Goal: Book appointment/travel/reservation

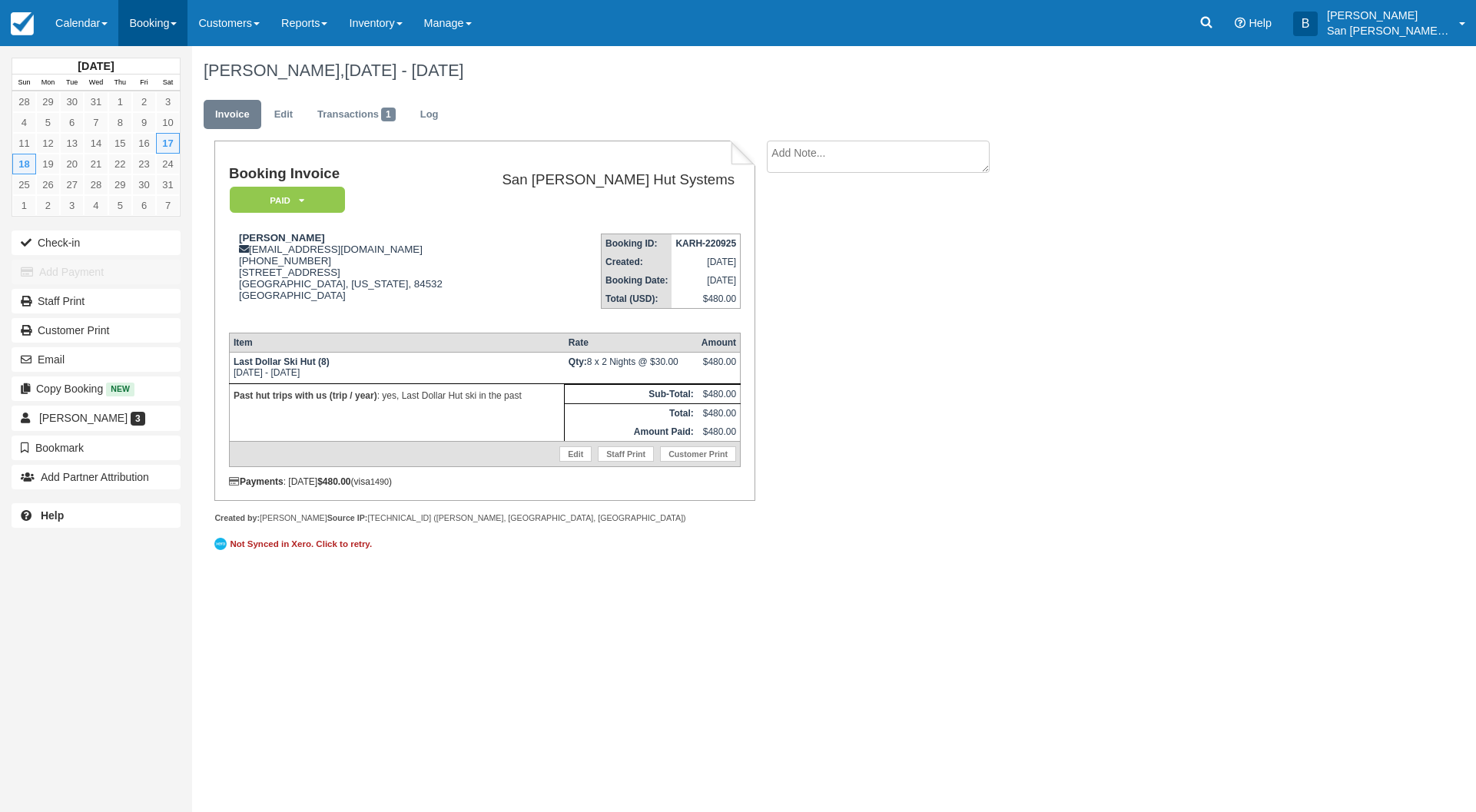
click at [148, 31] on link "Booking" at bounding box center [152, 23] width 69 height 46
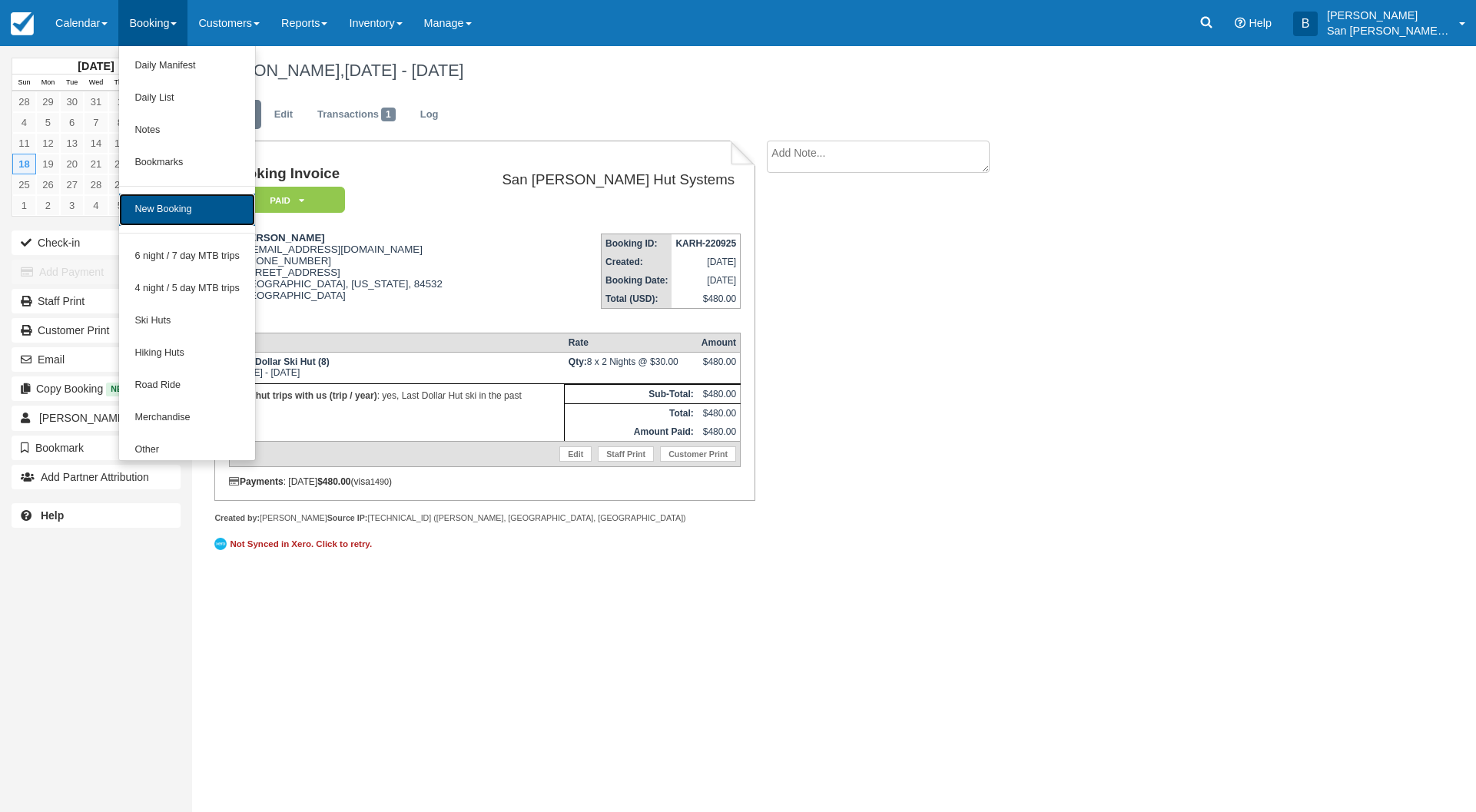
click at [164, 200] on link "New Booking" at bounding box center [187, 210] width 136 height 32
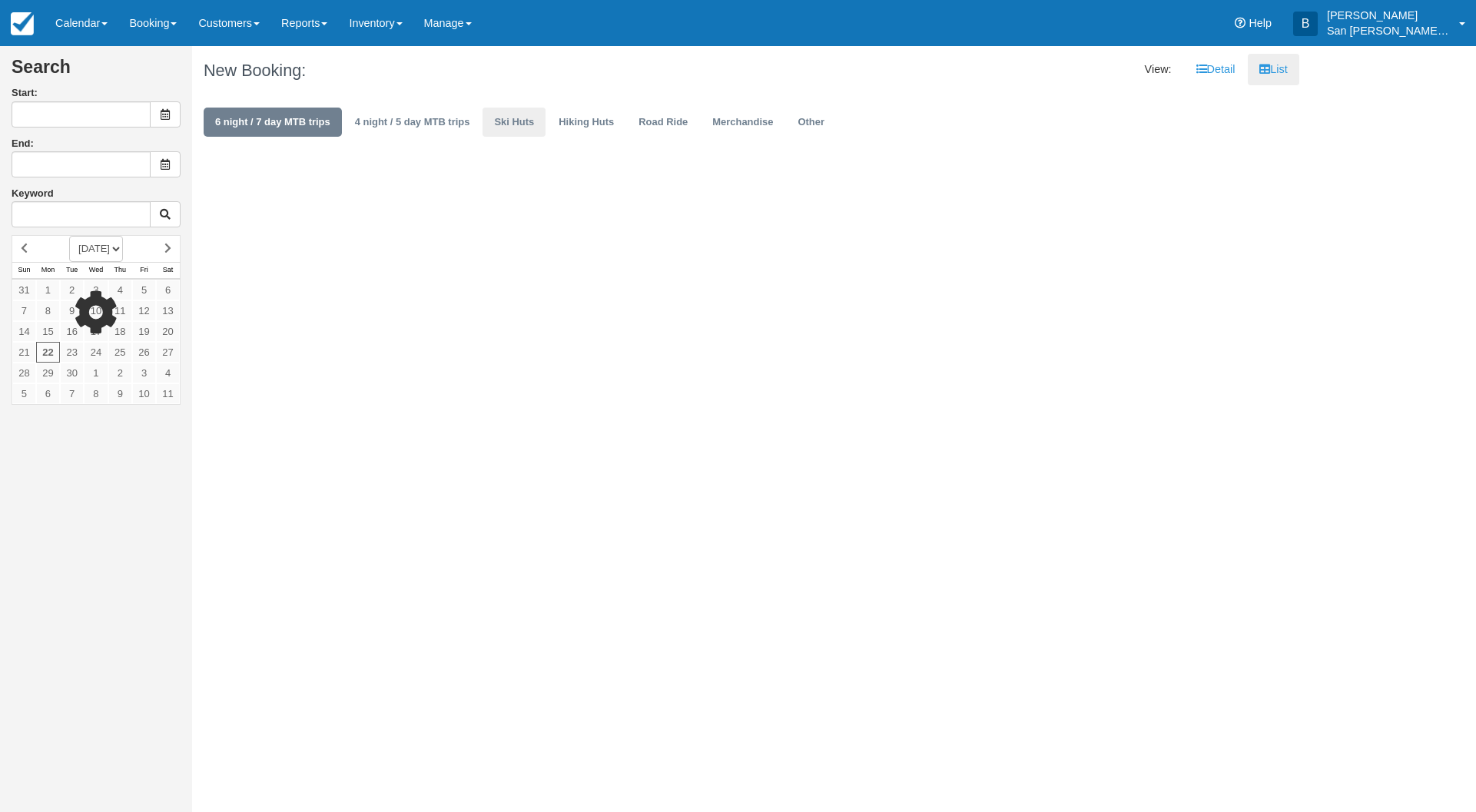
type input "09/23/25"
type input "09/24/25"
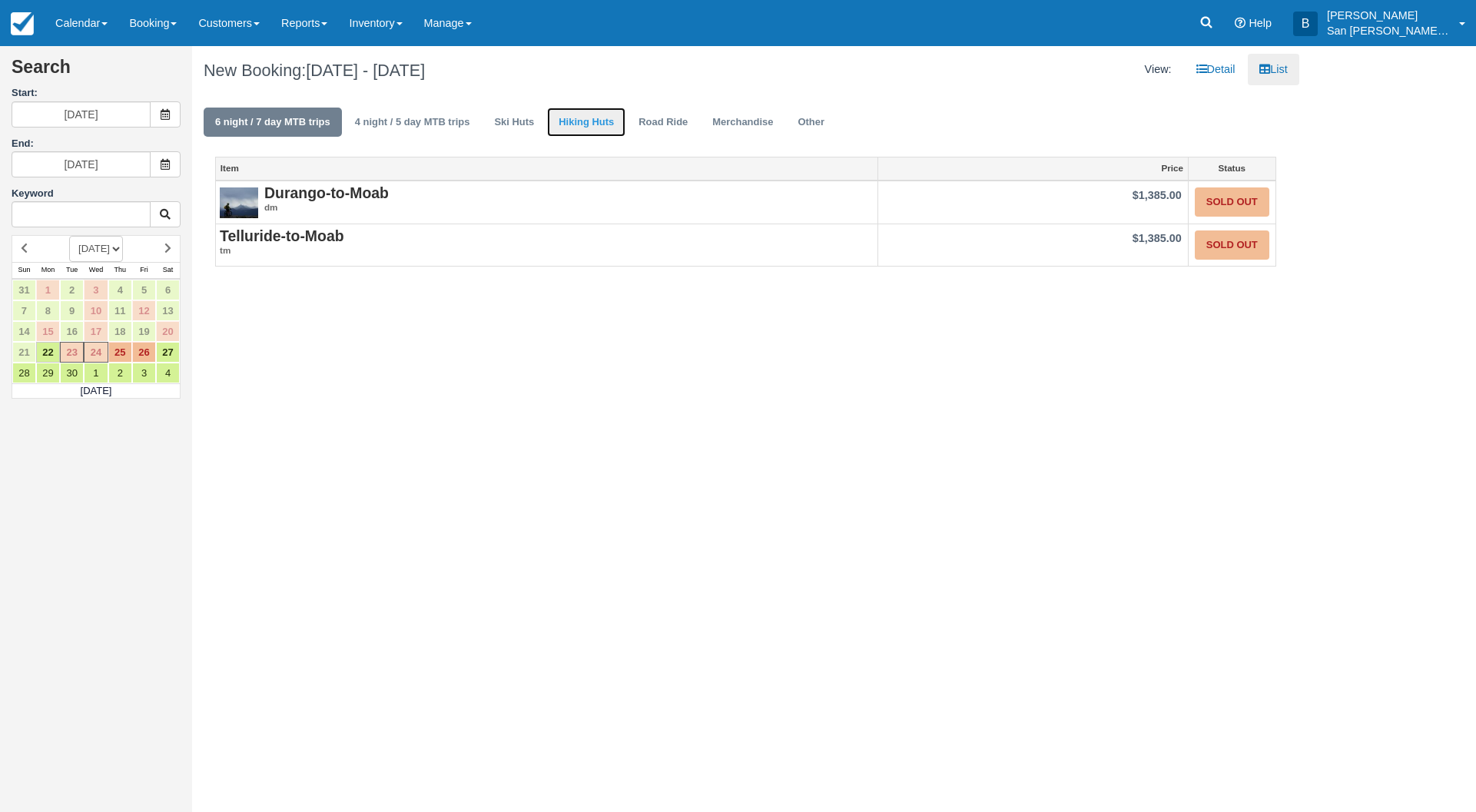
click at [568, 119] on link "Hiking Huts" at bounding box center [586, 122] width 78 height 30
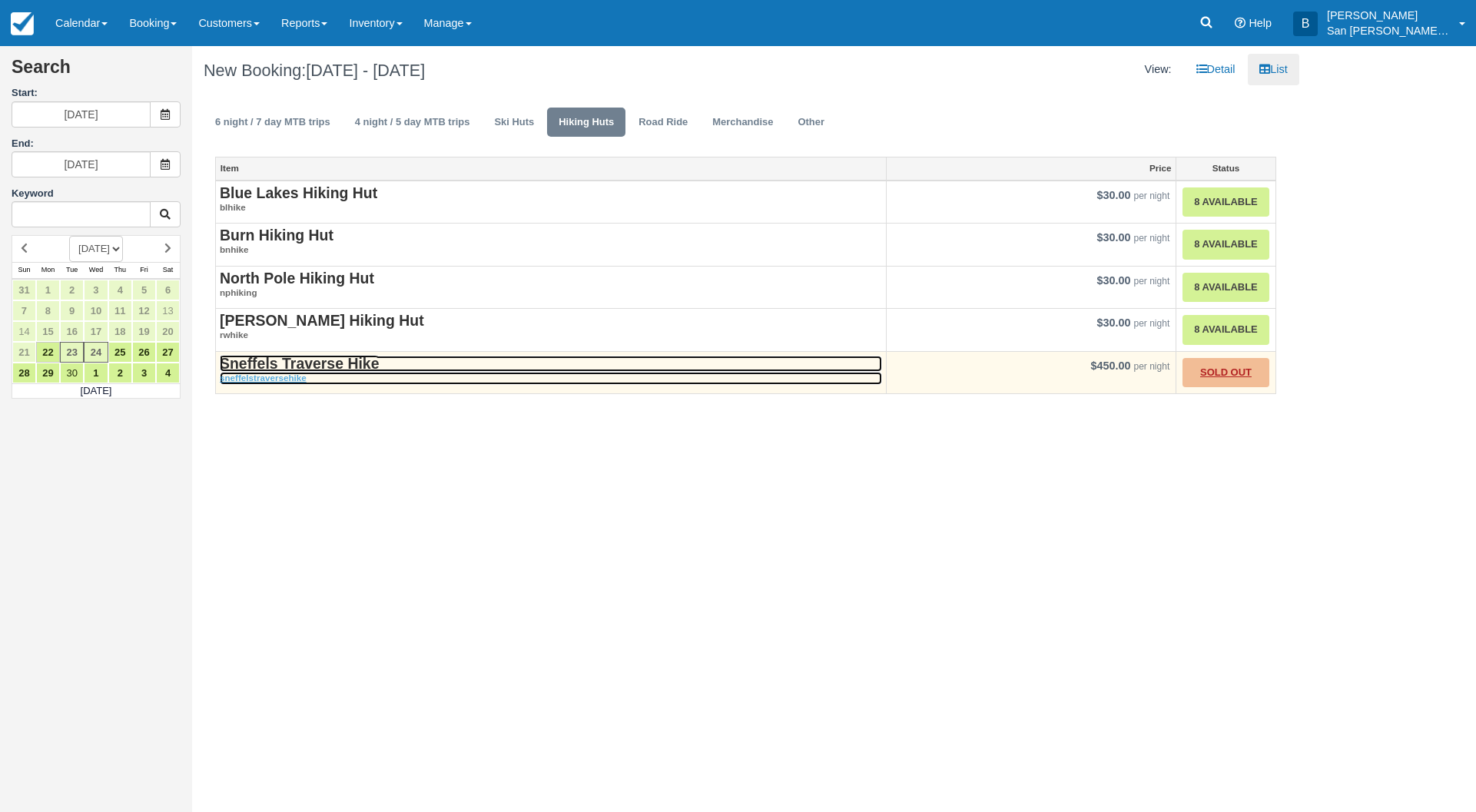
click at [316, 369] on strong "Sneffels Traverse Hike" at bounding box center [299, 364] width 159 height 17
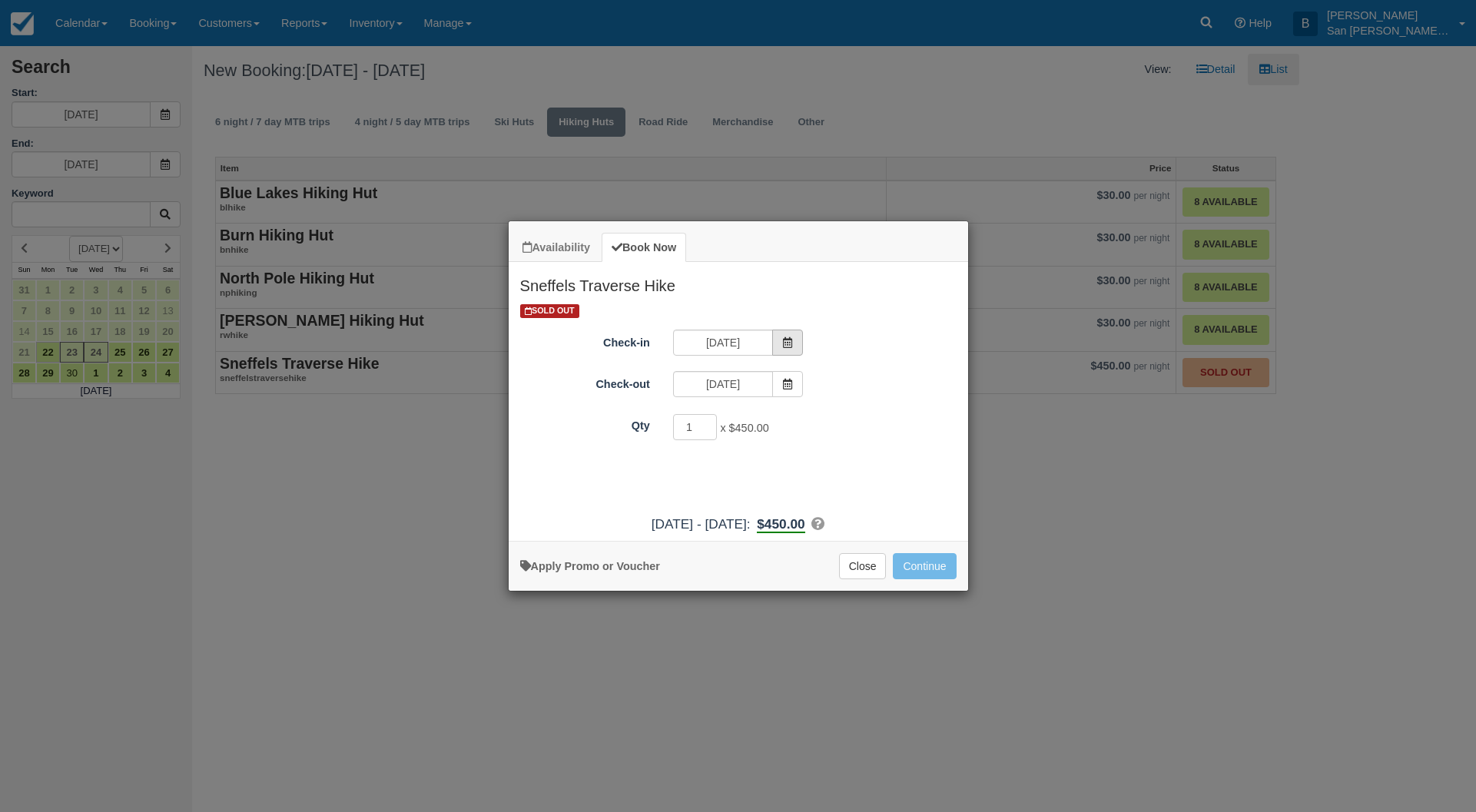
click at [780, 345] on span "Item Modal" at bounding box center [788, 342] width 31 height 26
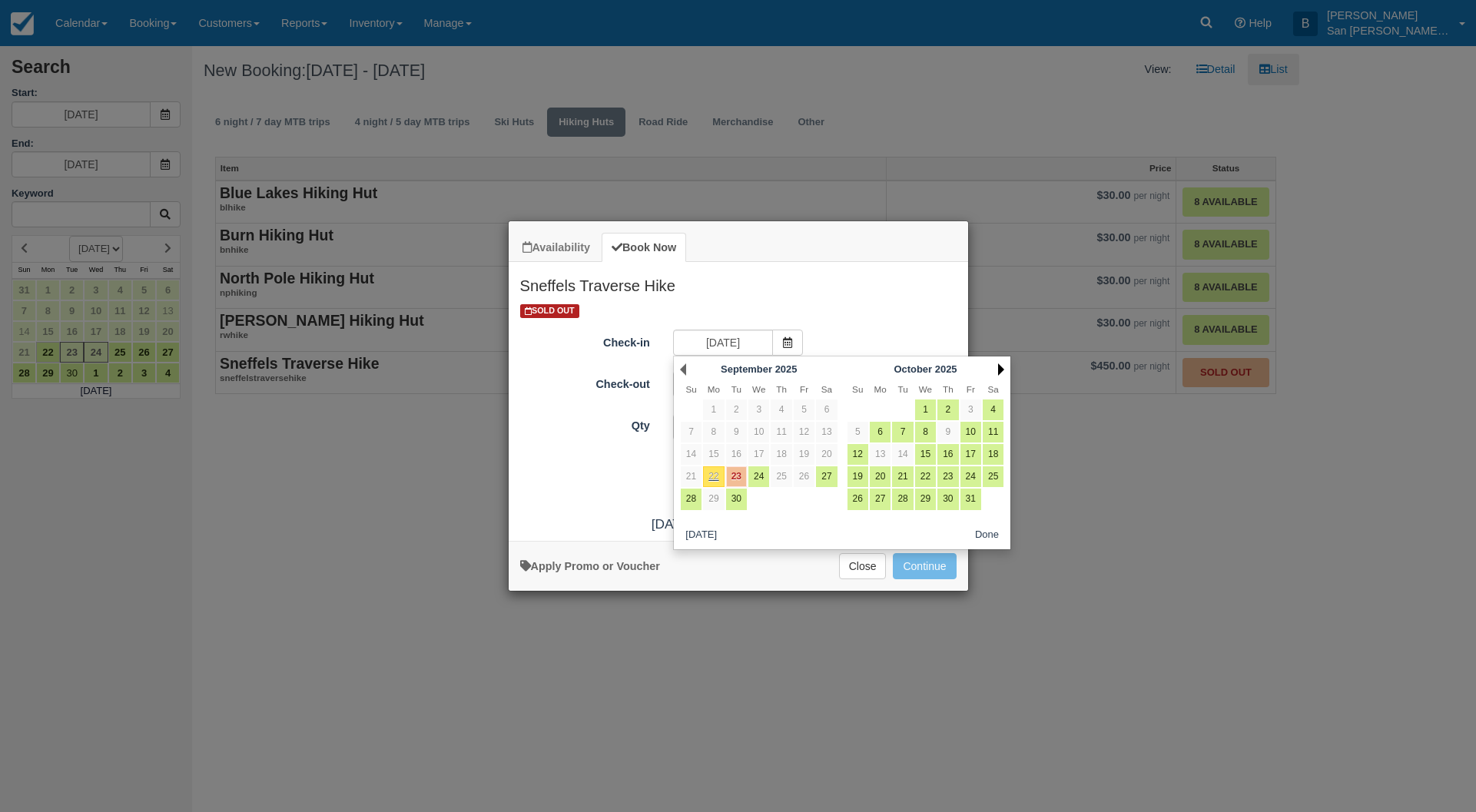
click at [1002, 369] on link "Next" at bounding box center [1001, 369] width 6 height 12
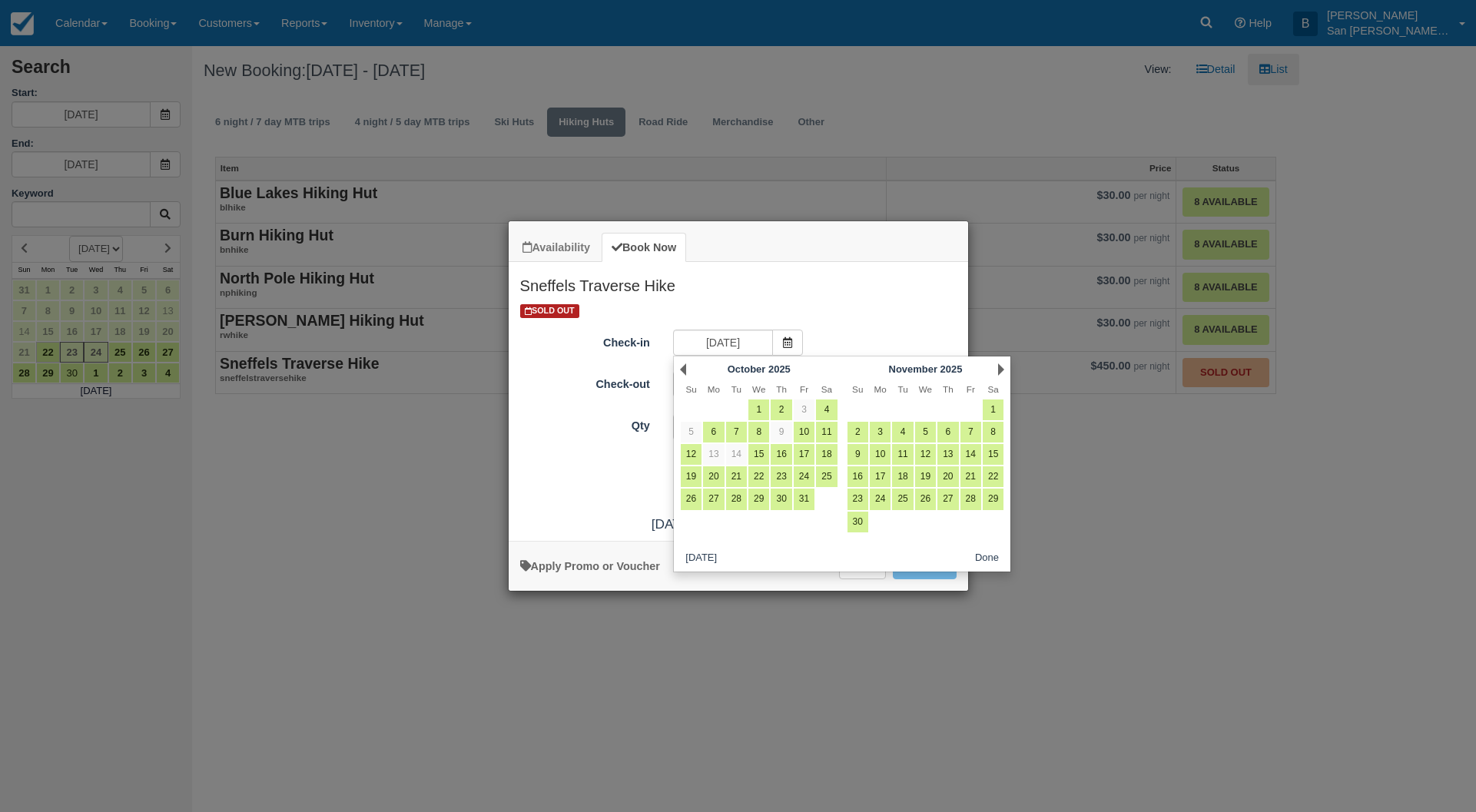
click at [1002, 369] on link "Next" at bounding box center [1001, 369] width 6 height 12
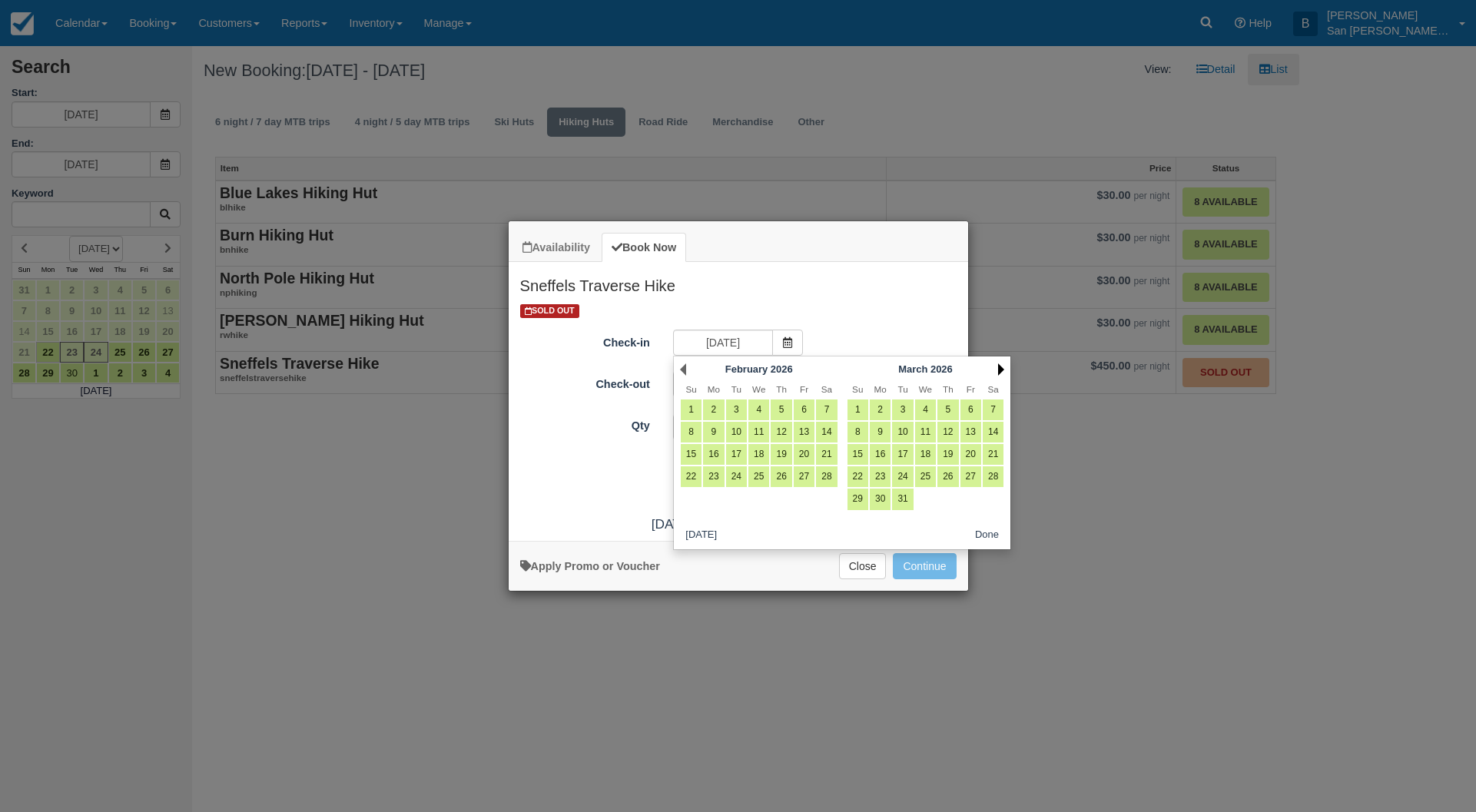
click at [1002, 369] on link "Next" at bounding box center [1001, 369] width 6 height 12
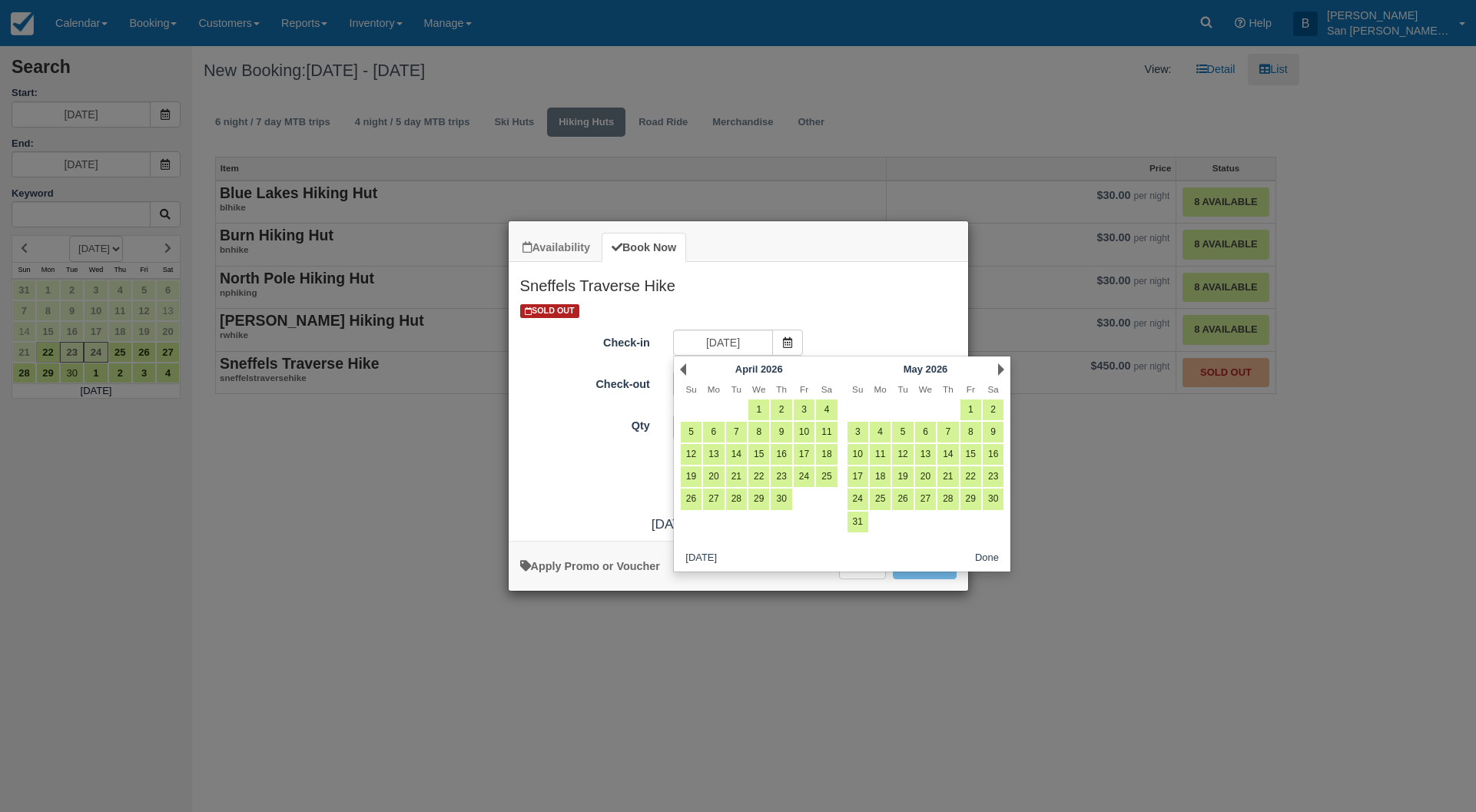
click at [1002, 369] on link "Next" at bounding box center [1001, 369] width 6 height 12
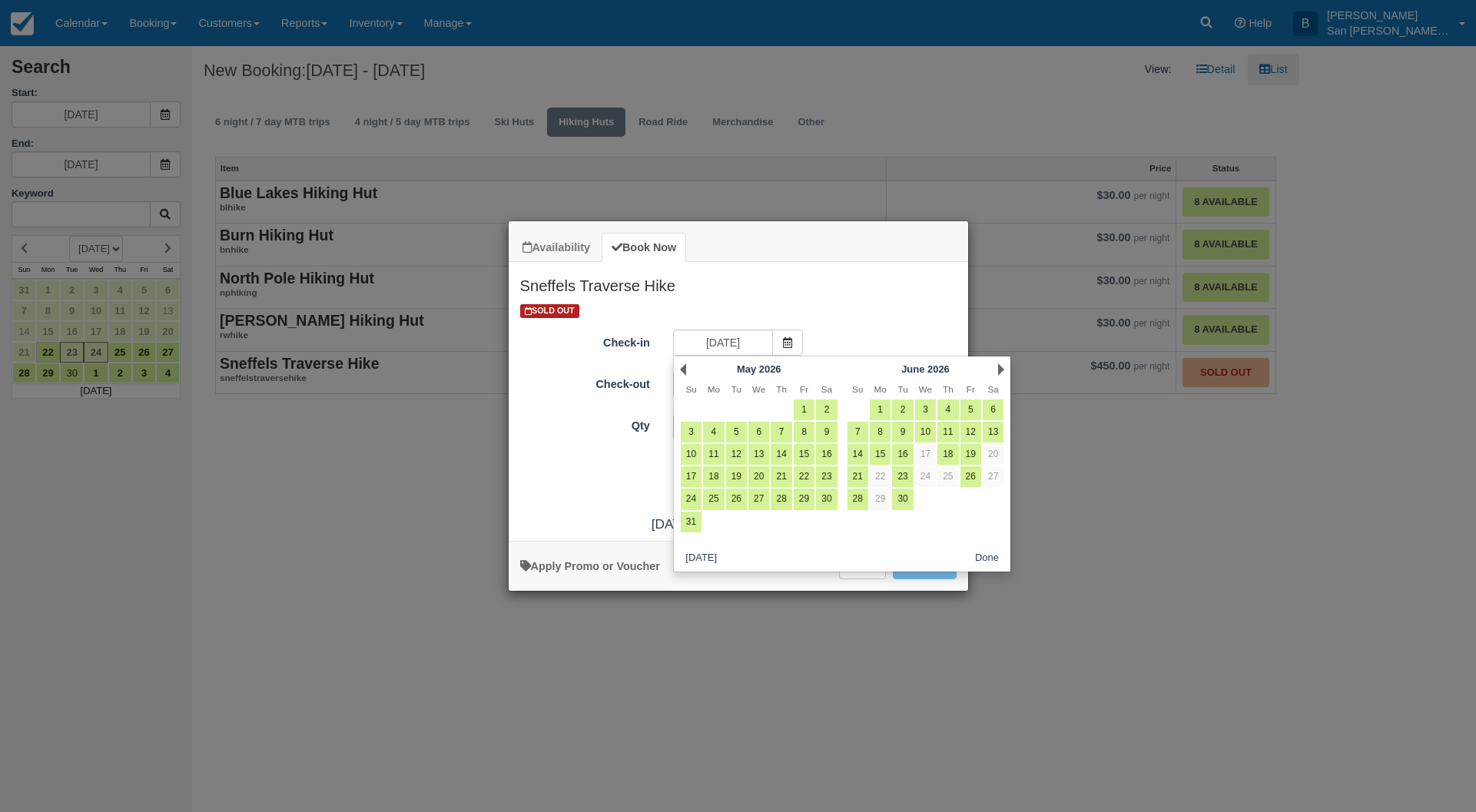
click at [1002, 369] on link "Next" at bounding box center [1001, 369] width 6 height 12
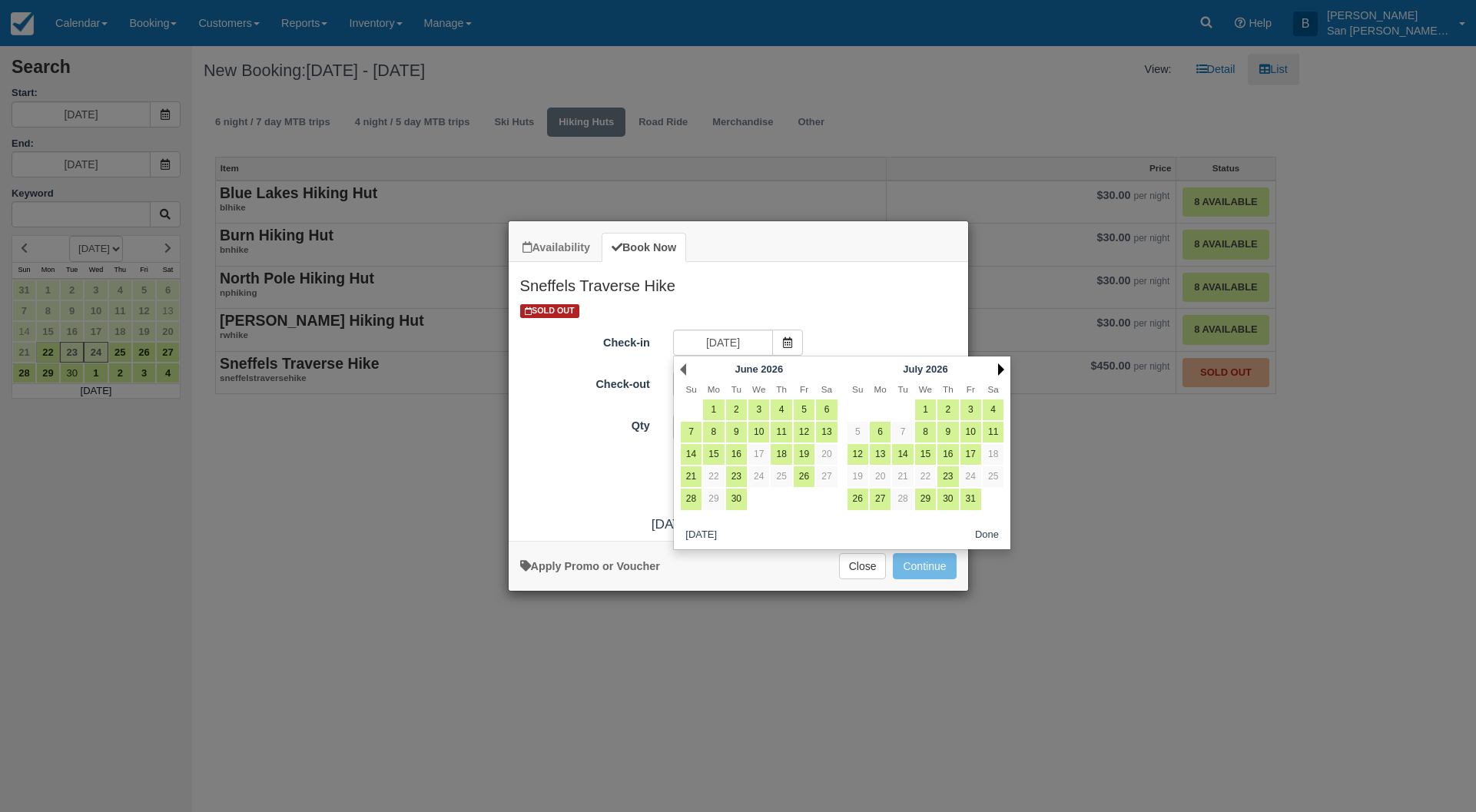
click at [1002, 369] on link "Next" at bounding box center [1001, 369] width 6 height 12
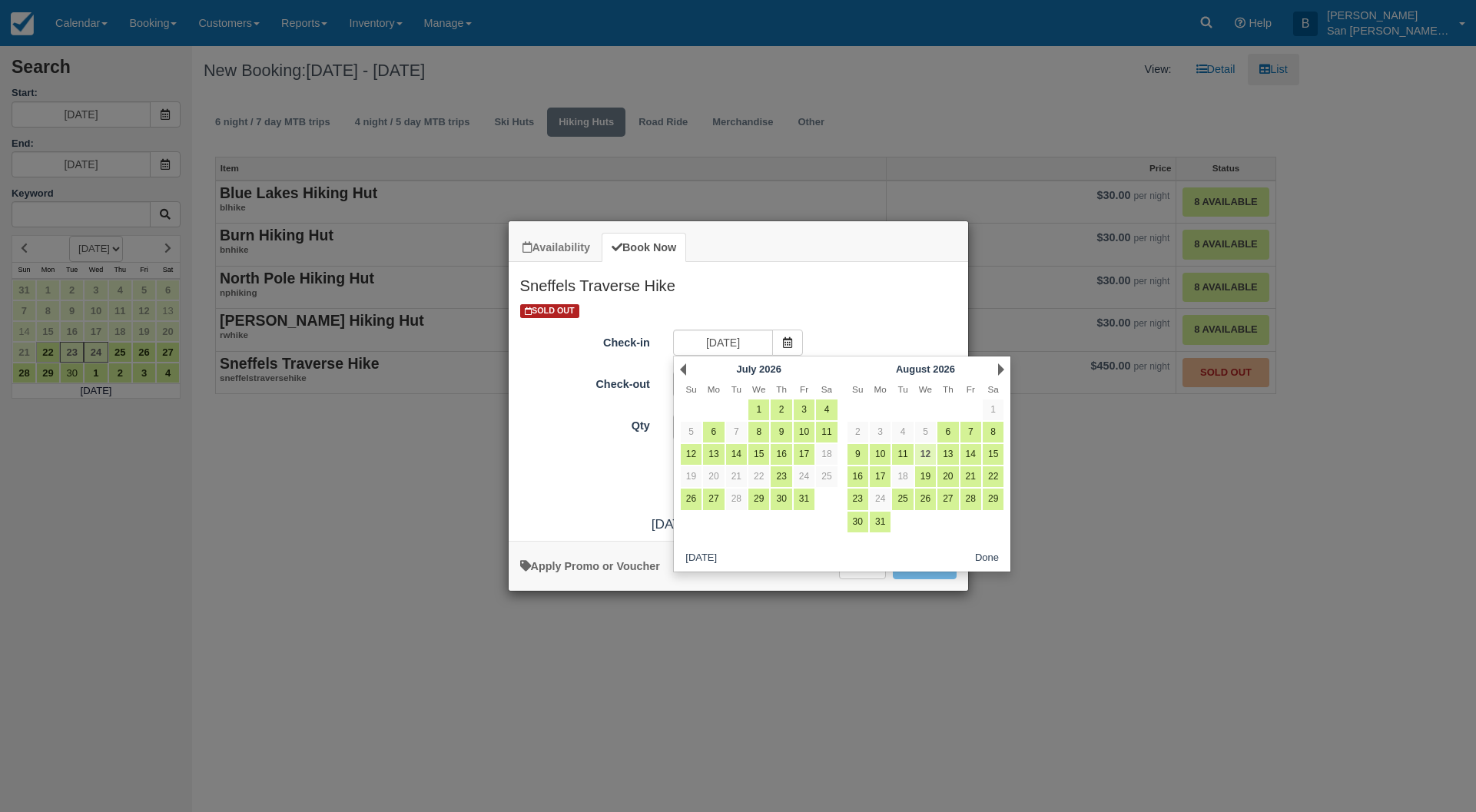
click at [929, 456] on link "12" at bounding box center [925, 454] width 20 height 20
type input "08/12/26"
type input "08/13/26"
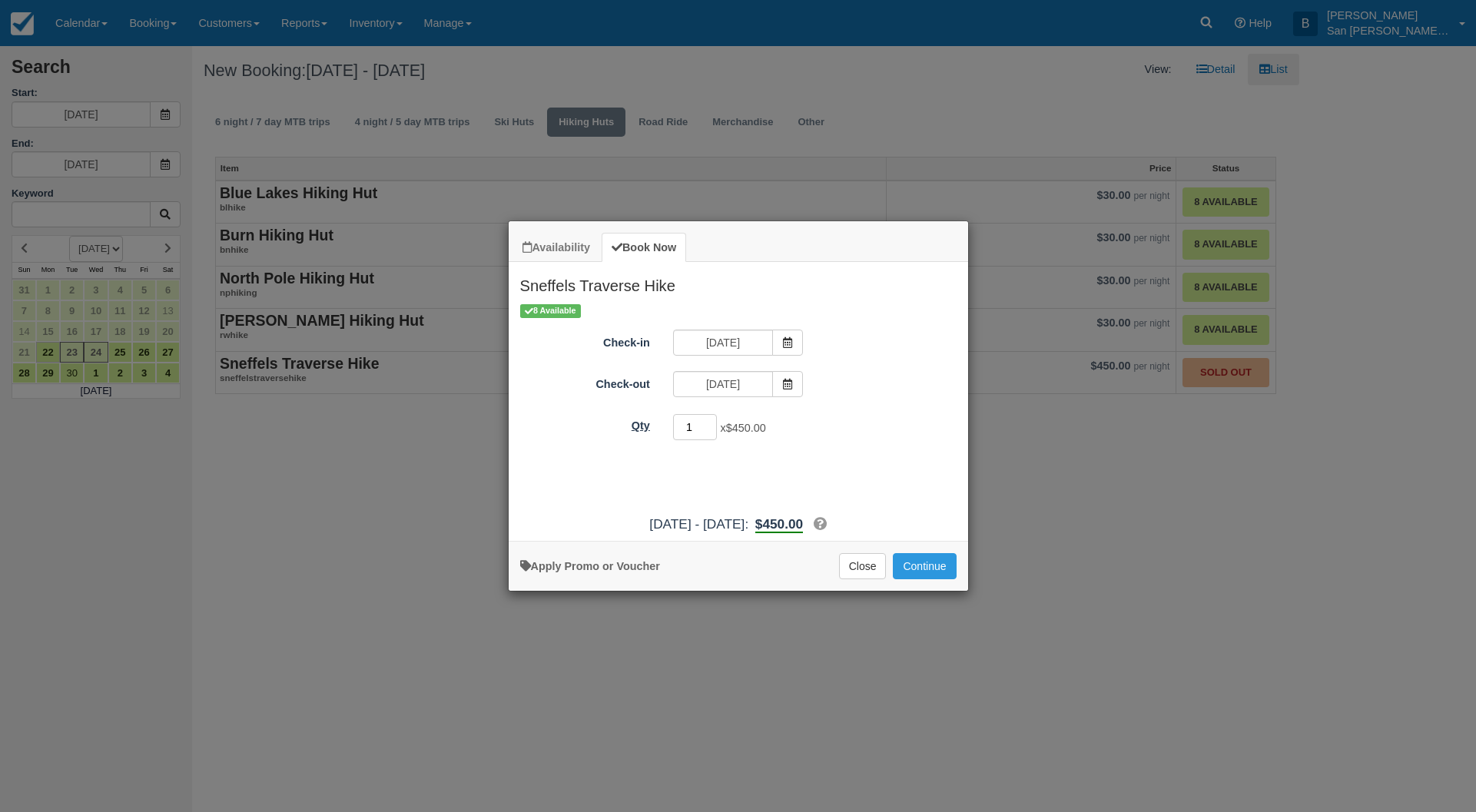
drag, startPoint x: 694, startPoint y: 426, endPoint x: 642, endPoint y: 416, distance: 53.0
click at [642, 415] on div "Qty 1 x $450.00 Required." at bounding box center [738, 427] width 460 height 30
type input "8"
click at [938, 567] on button "Continue" at bounding box center [925, 566] width 63 height 26
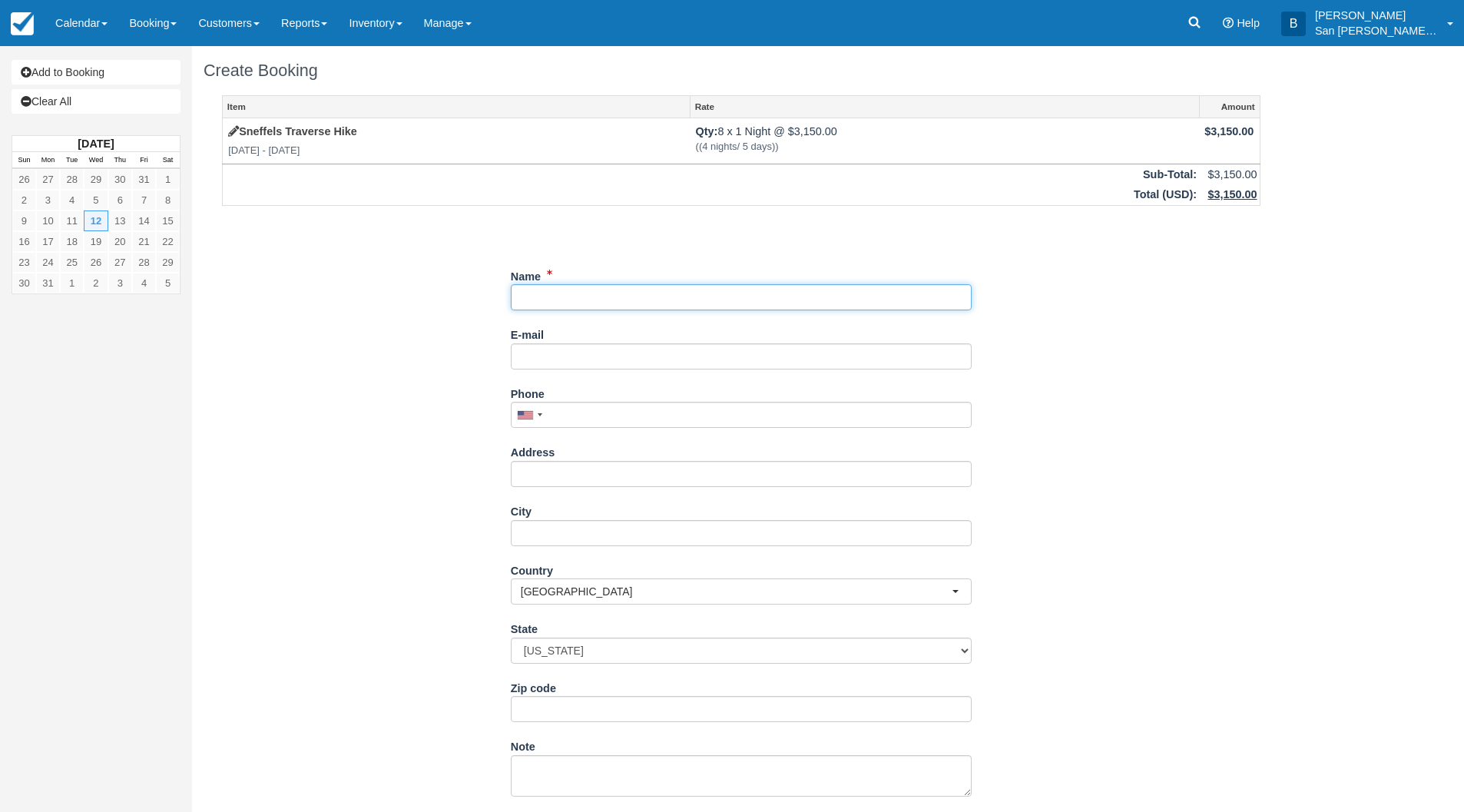
click at [542, 289] on input "Name" at bounding box center [741, 297] width 461 height 26
type input "[PERSON_NAME]"
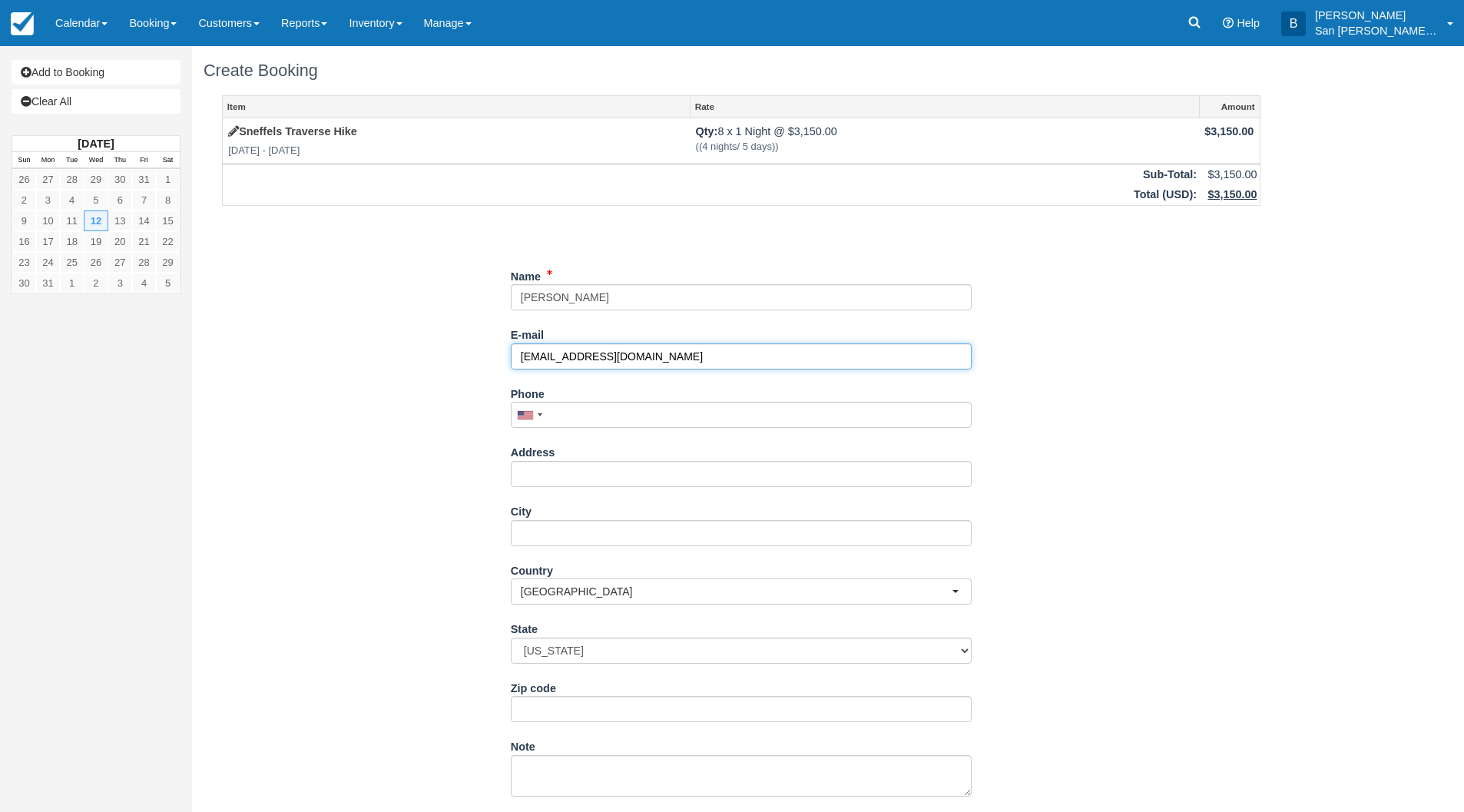
type input "[EMAIL_ADDRESS][DOMAIN_NAME]"
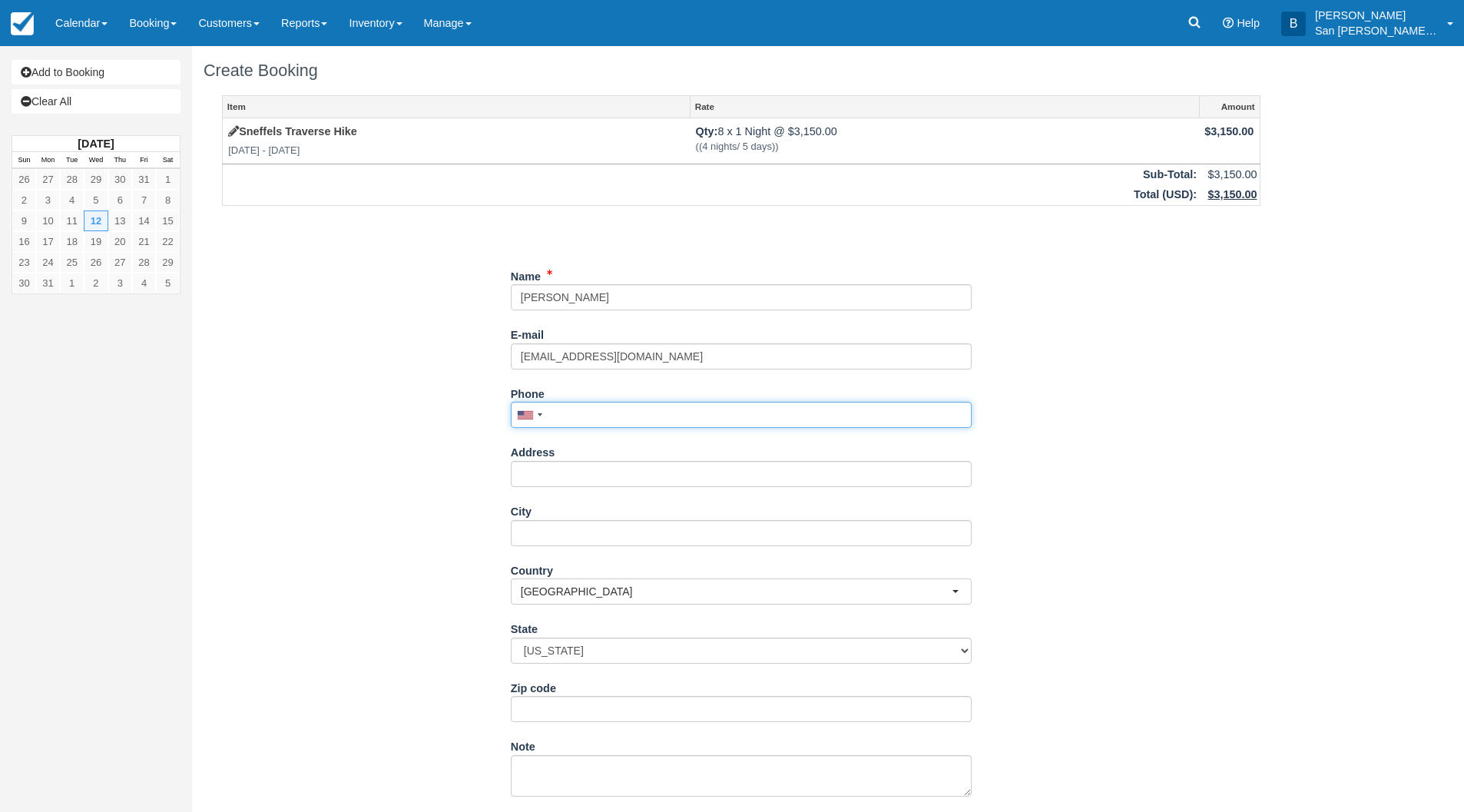
click at [584, 414] on input "Phone" at bounding box center [741, 414] width 461 height 26
type input "(970) 361-4005"
click at [582, 476] on input "Address" at bounding box center [741, 474] width 461 height 26
type input "3923 Little Moon Trail"
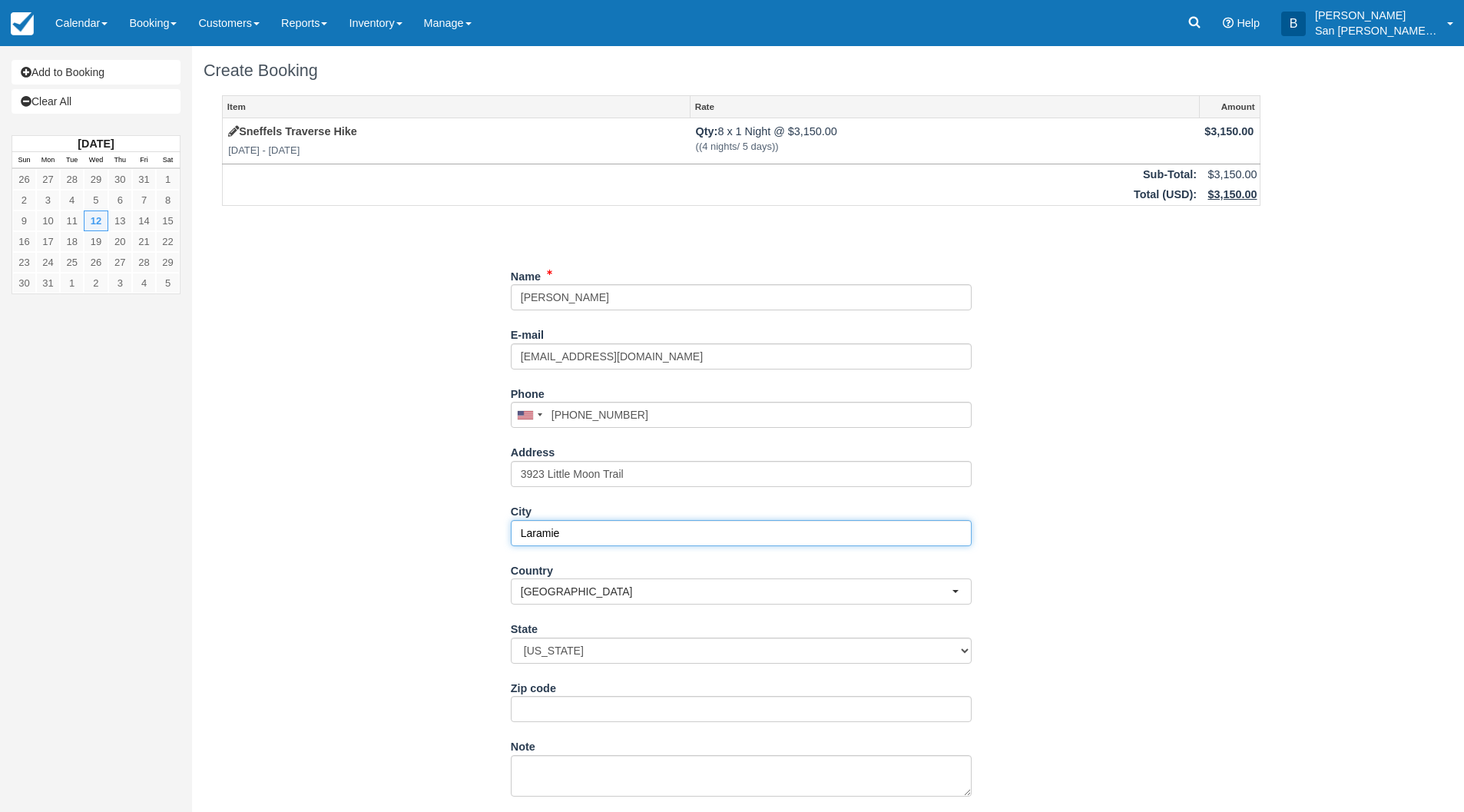
type input "Laramie"
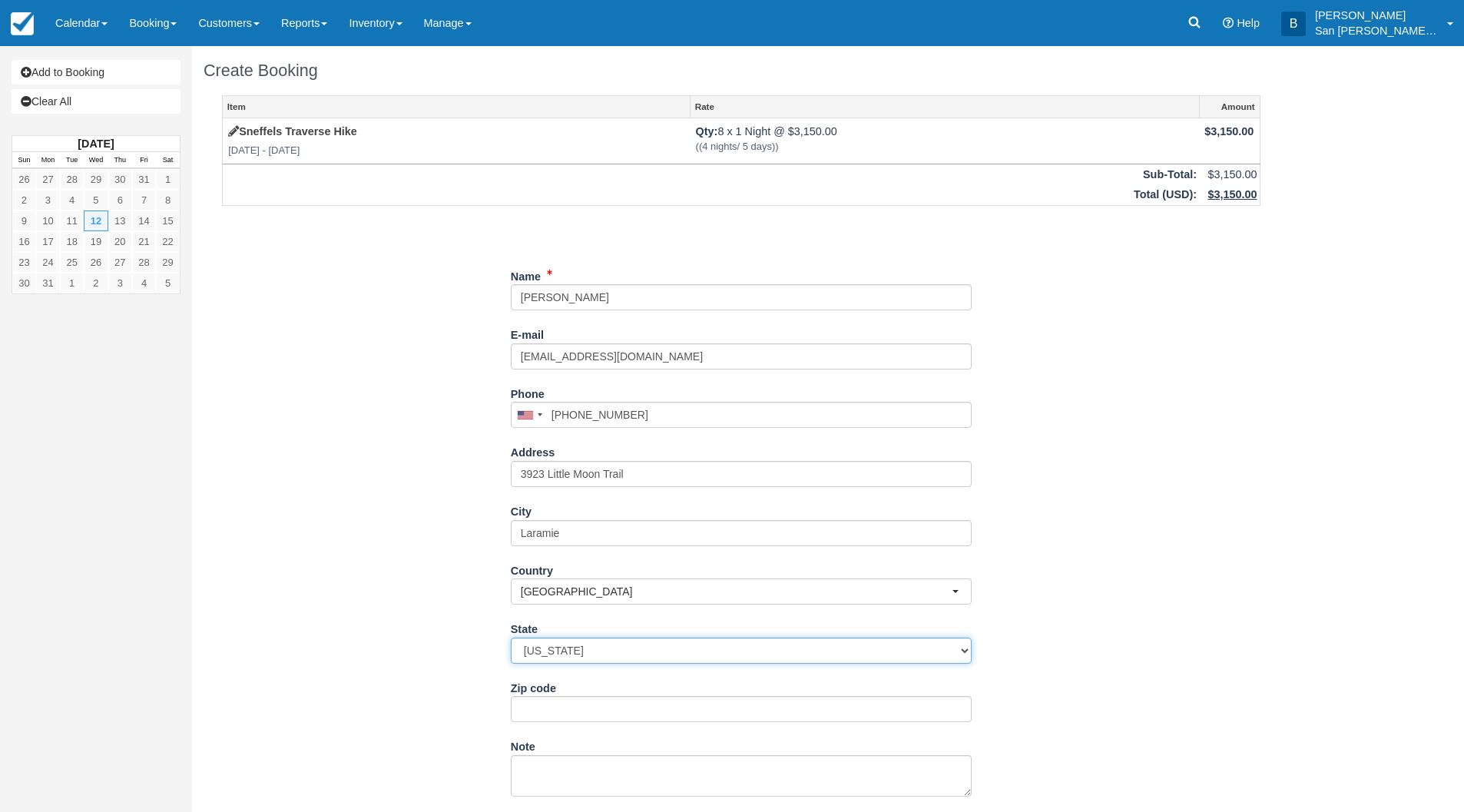
select select "WA"
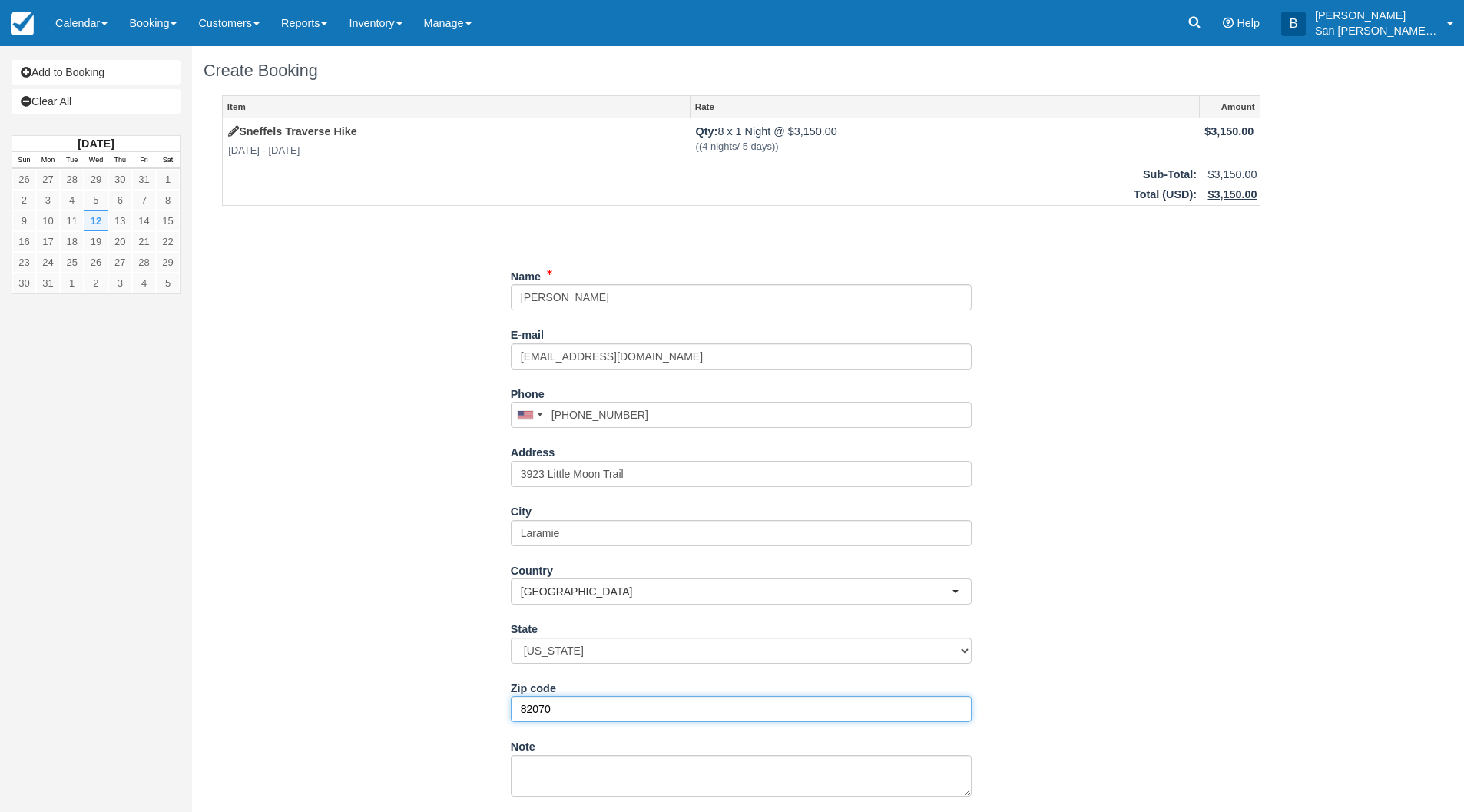
type input "82070"
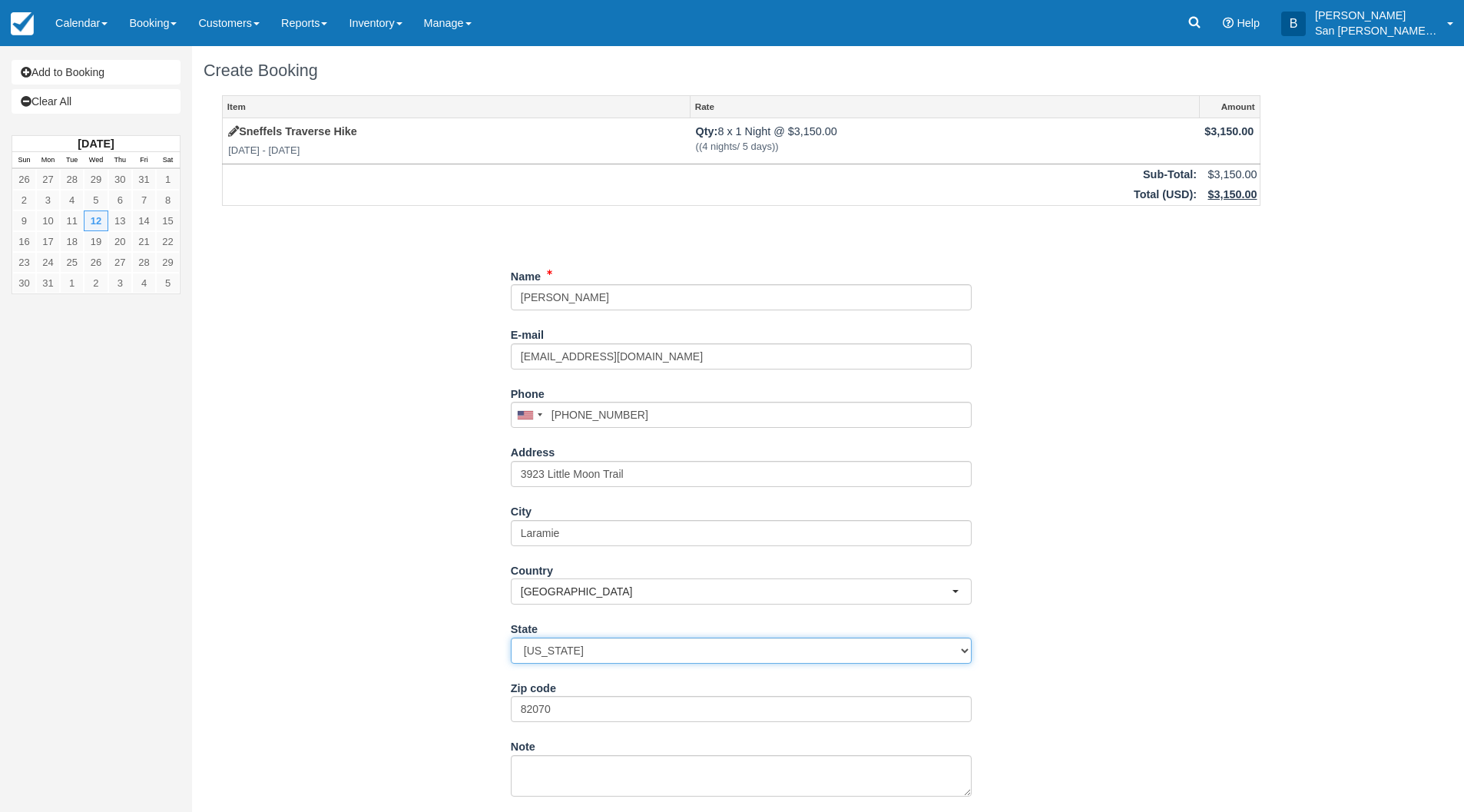
click at [558, 653] on select "Alabama Alaska Arizona Arkansas California Colorado Connecticut Delaware Florid…" at bounding box center [741, 651] width 461 height 26
select select "WY"
click at [511, 638] on select "Alabama Alaska Arizona Arkansas California Colorado Connecticut Delaware Florid…" at bounding box center [741, 651] width 461 height 26
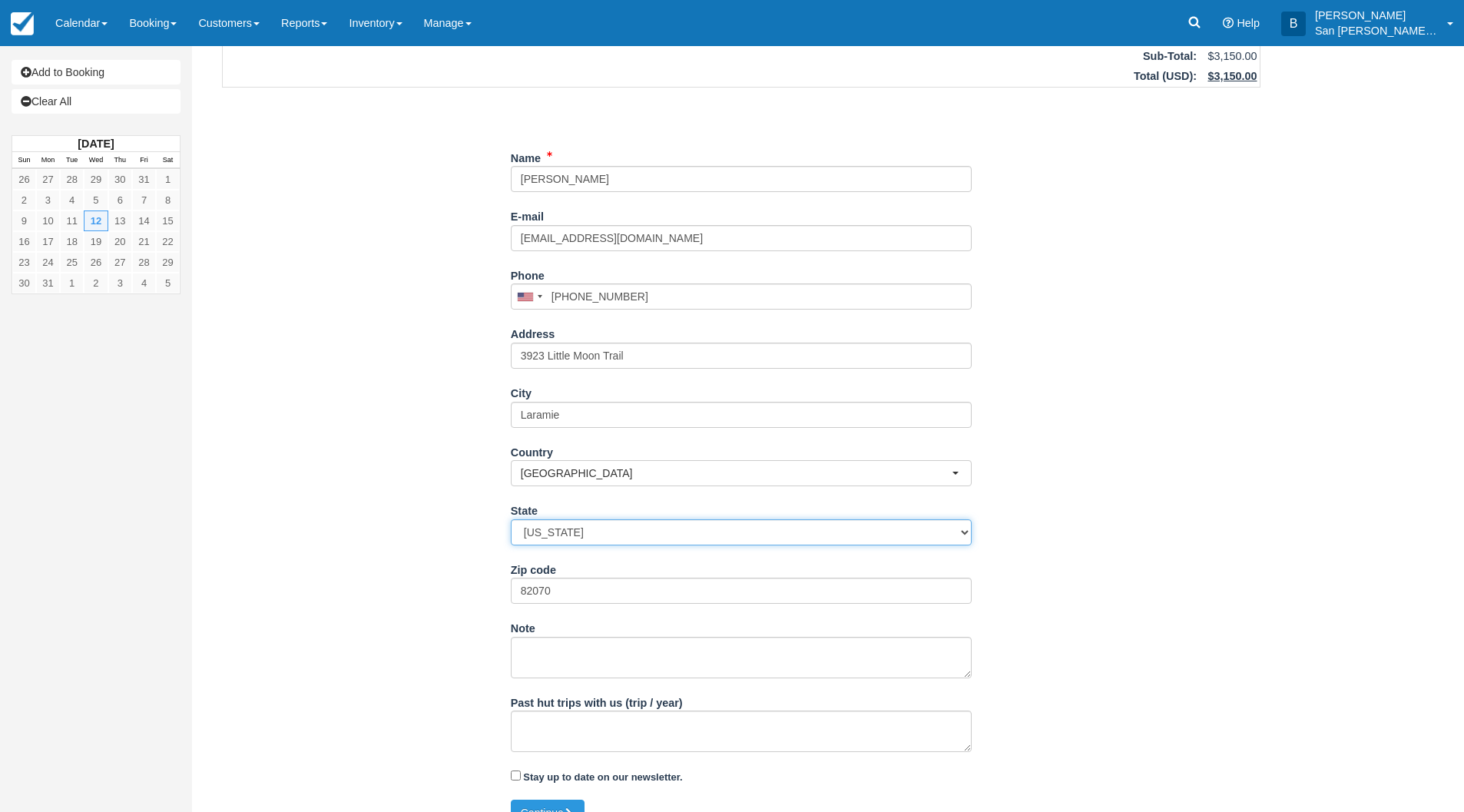
scroll to position [144, 0]
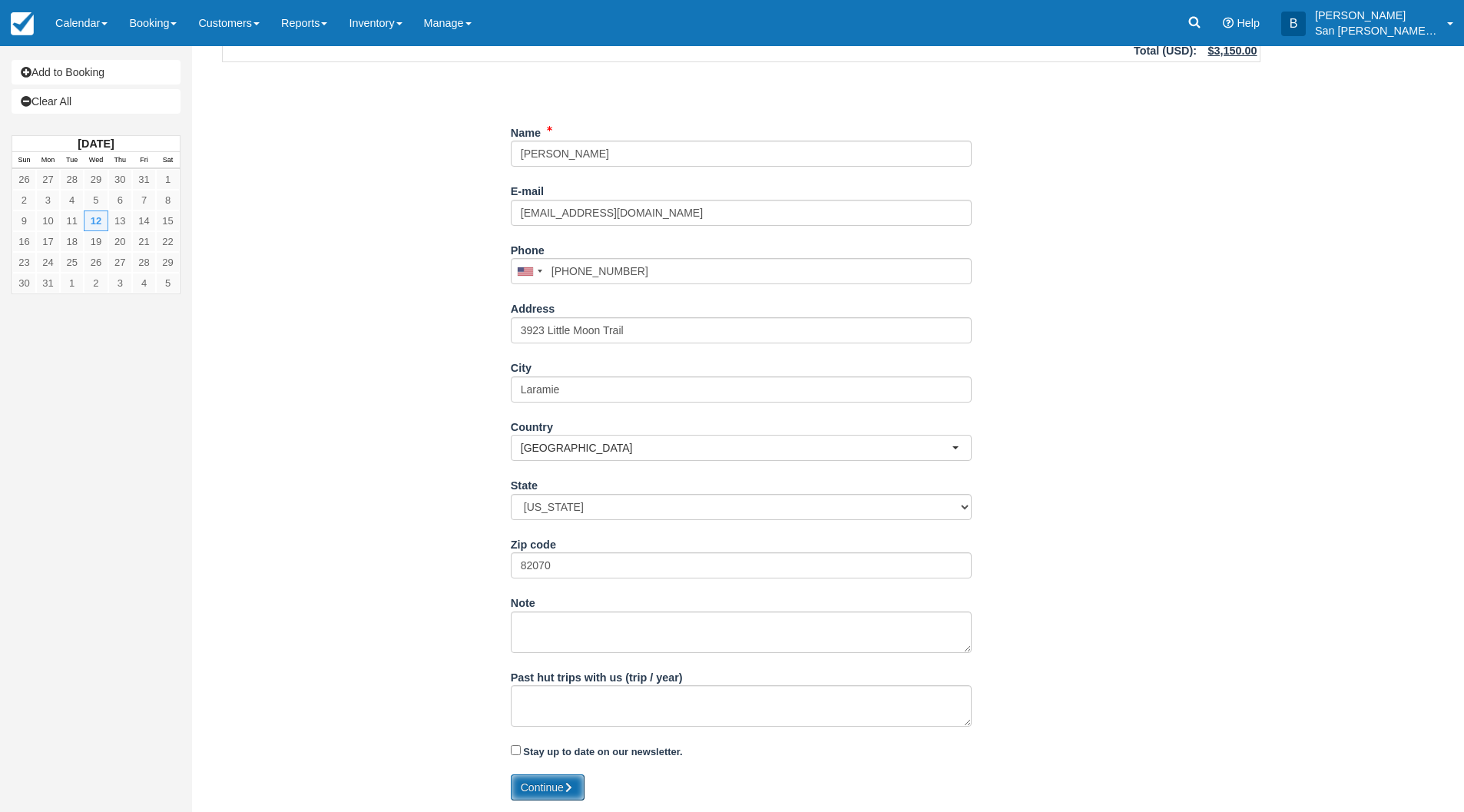
click at [562, 783] on button "Continue" at bounding box center [547, 787] width 74 height 26
type input "+19703614005"
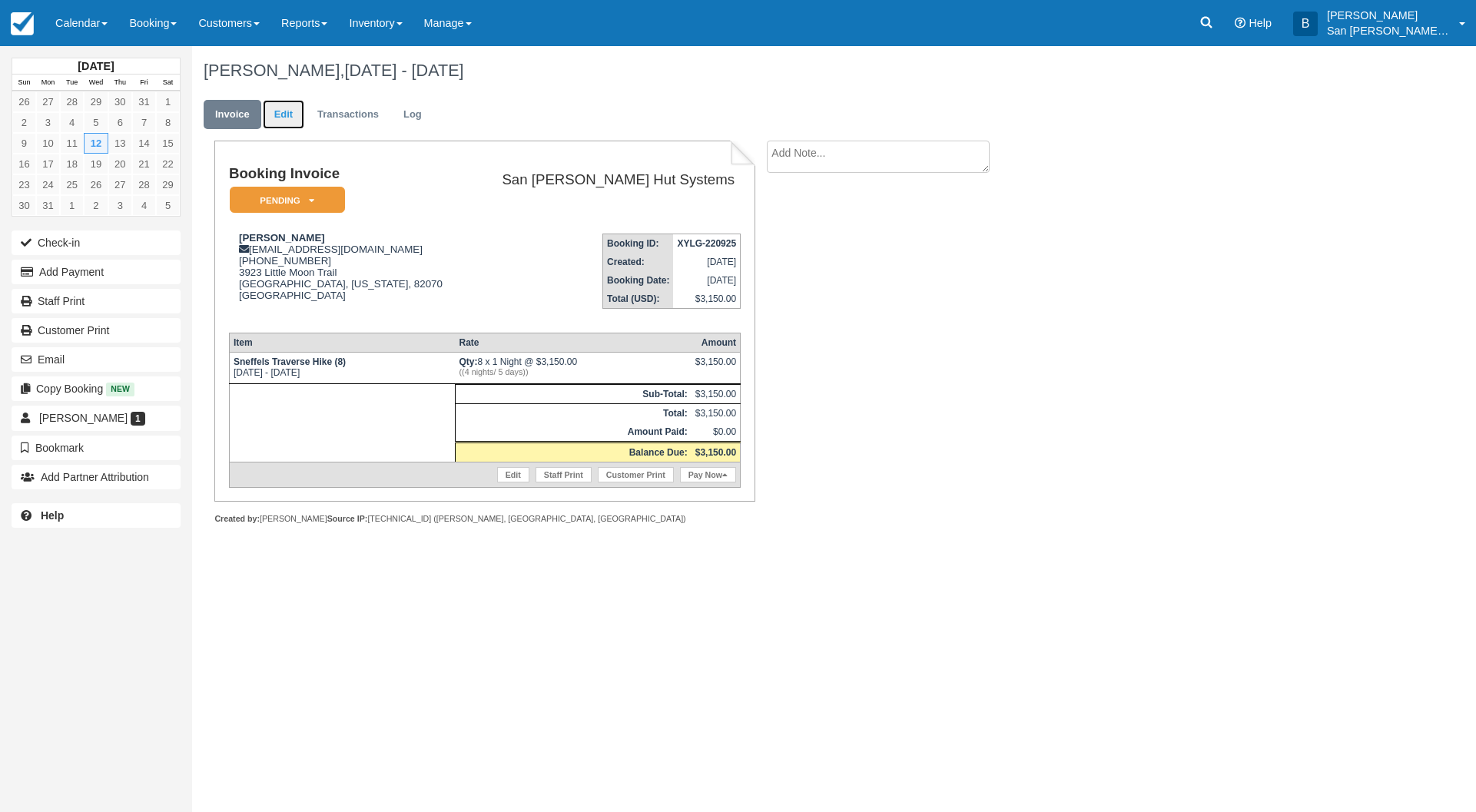
click at [280, 114] on link "Edit" at bounding box center [283, 115] width 42 height 30
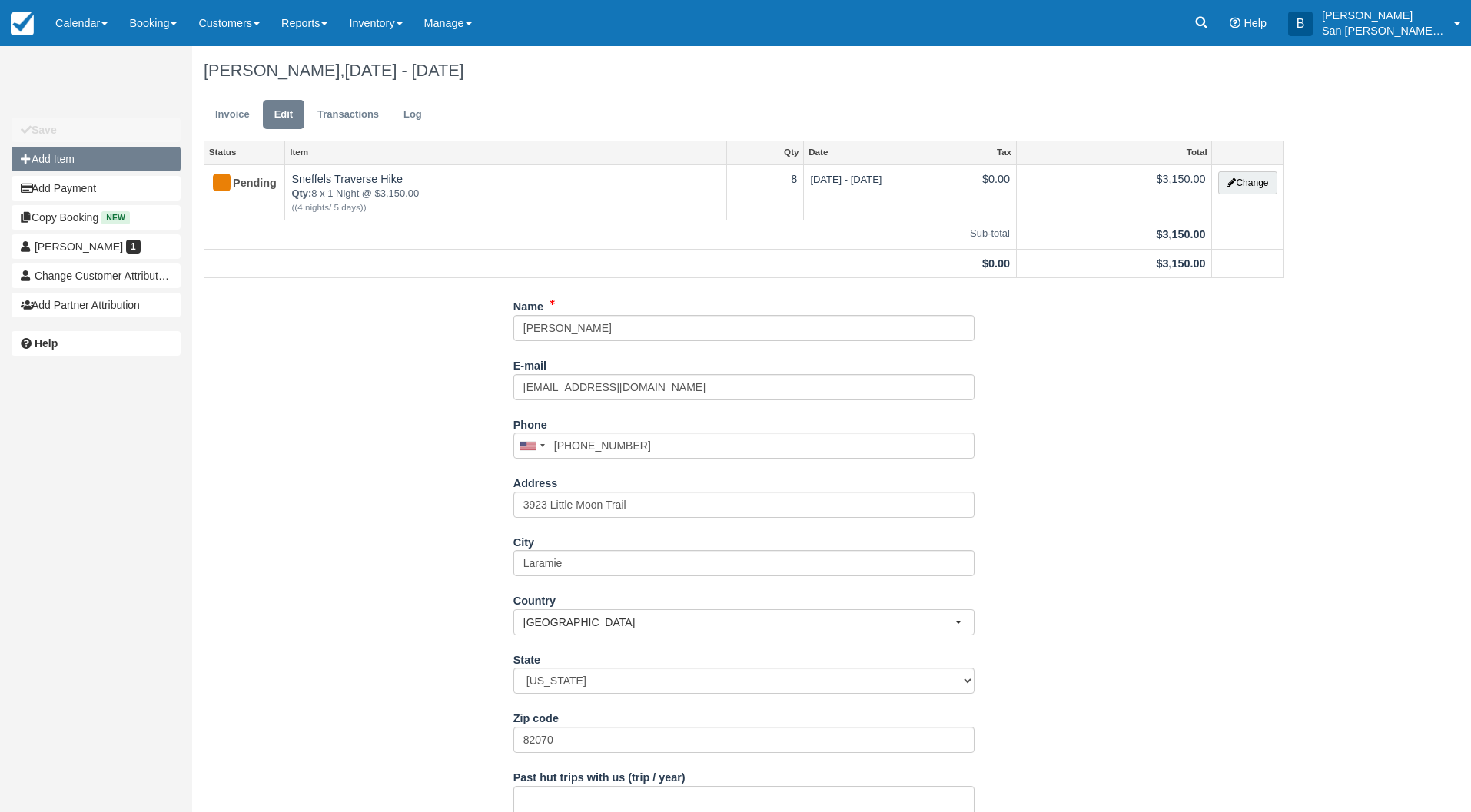
click at [50, 156] on button "Add Item" at bounding box center [96, 159] width 169 height 25
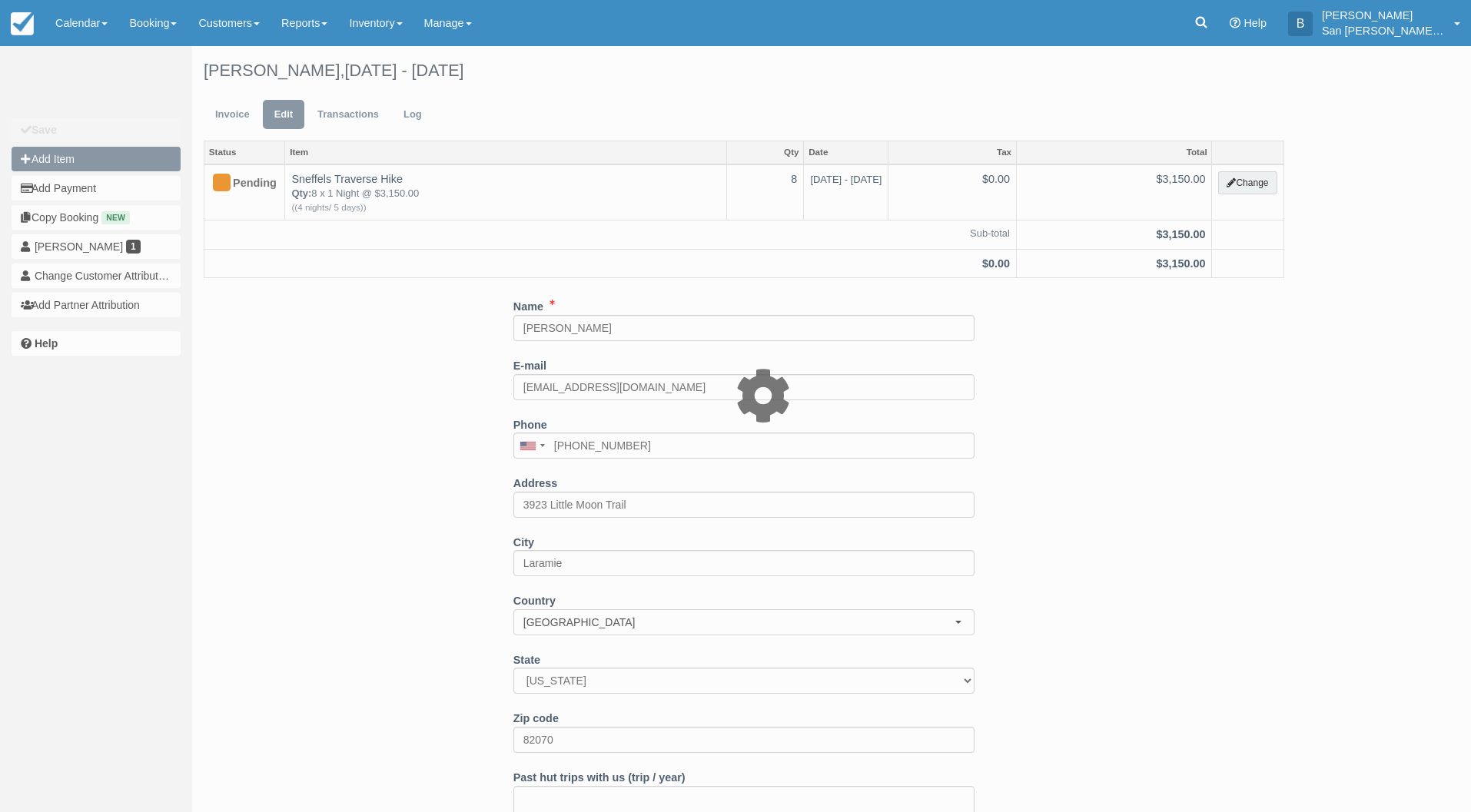
type input "0.00"
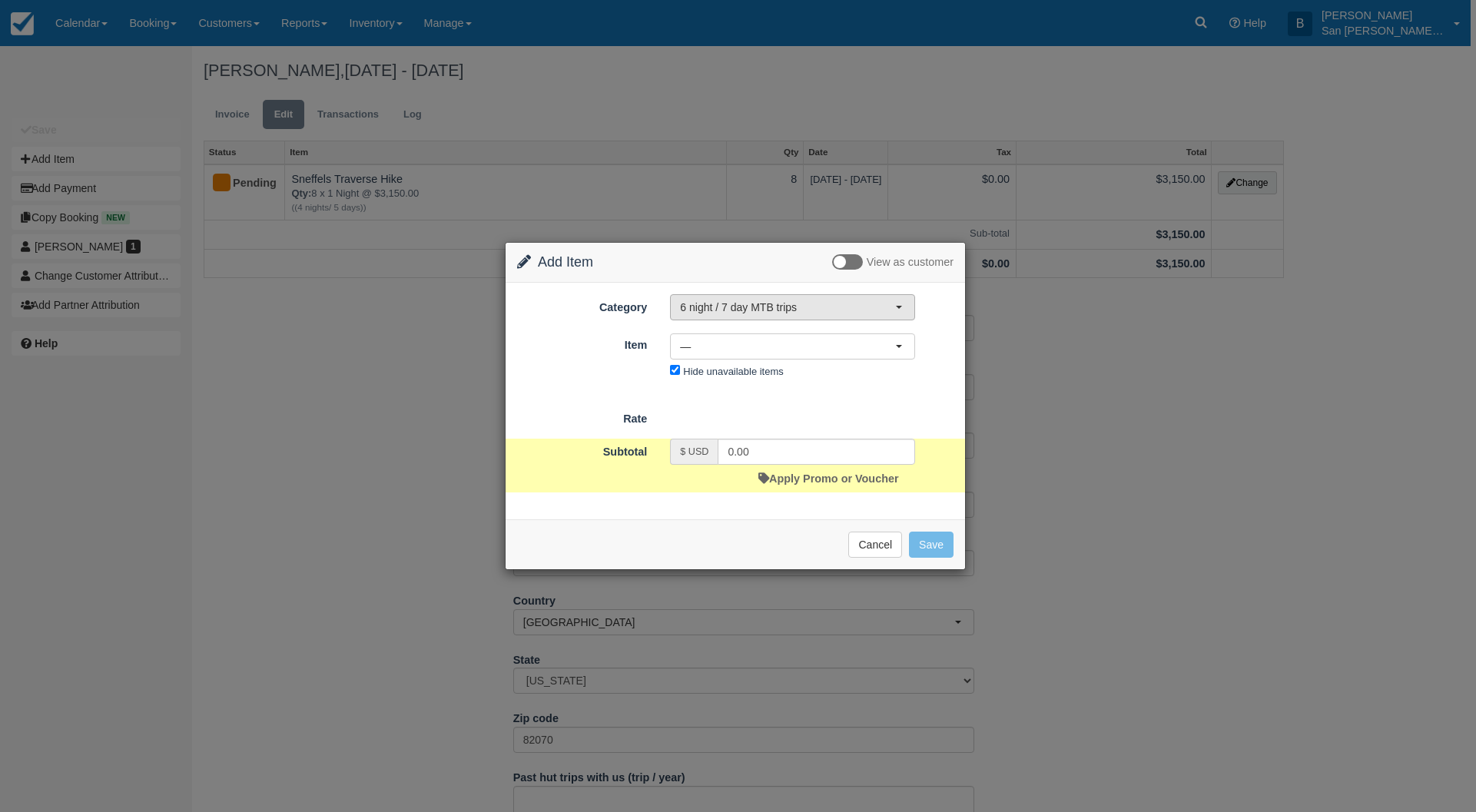
click at [702, 303] on span "6 night / 7 day MTB trips" at bounding box center [787, 307] width 215 height 15
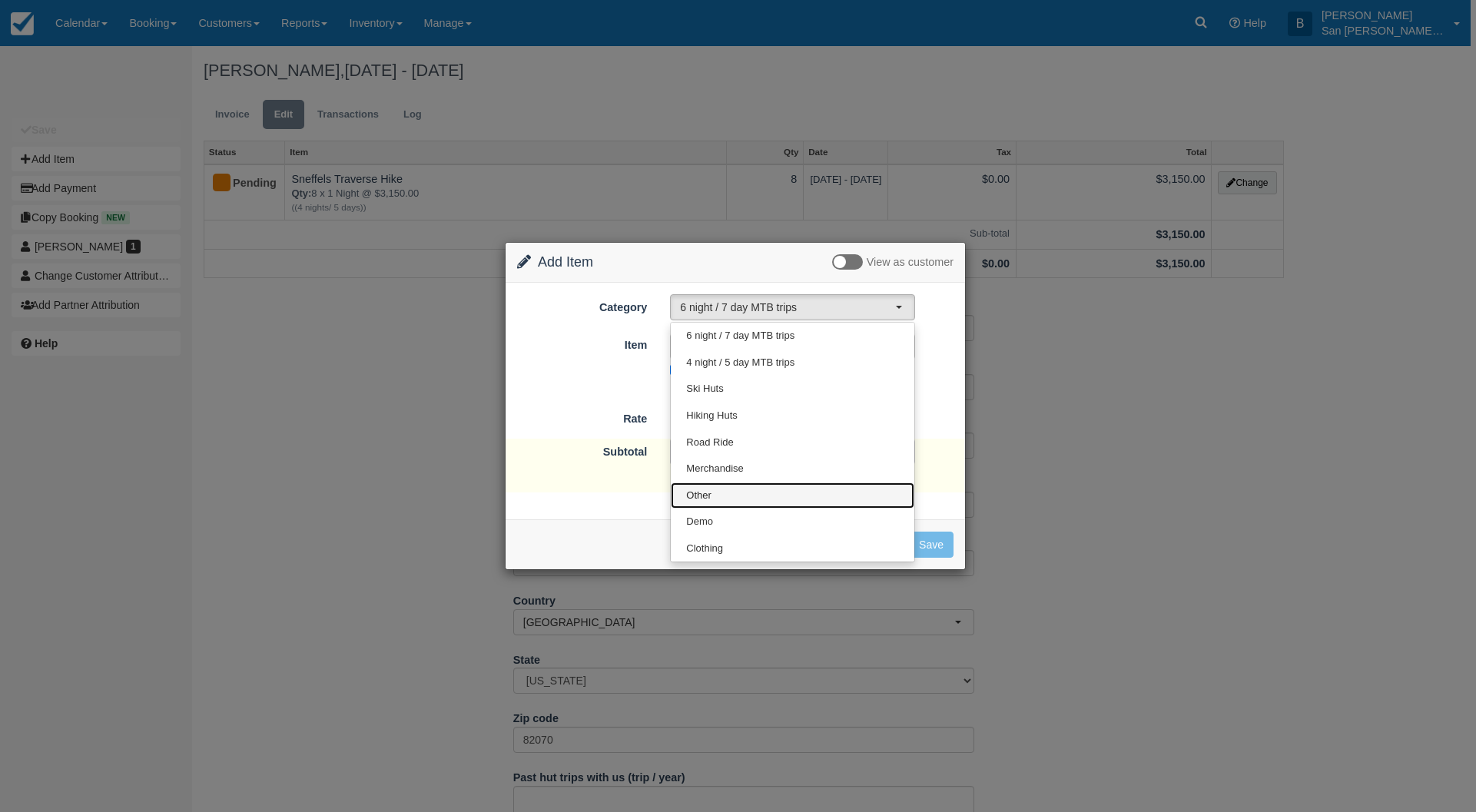
click at [713, 493] on link "Other" at bounding box center [792, 496] width 244 height 27
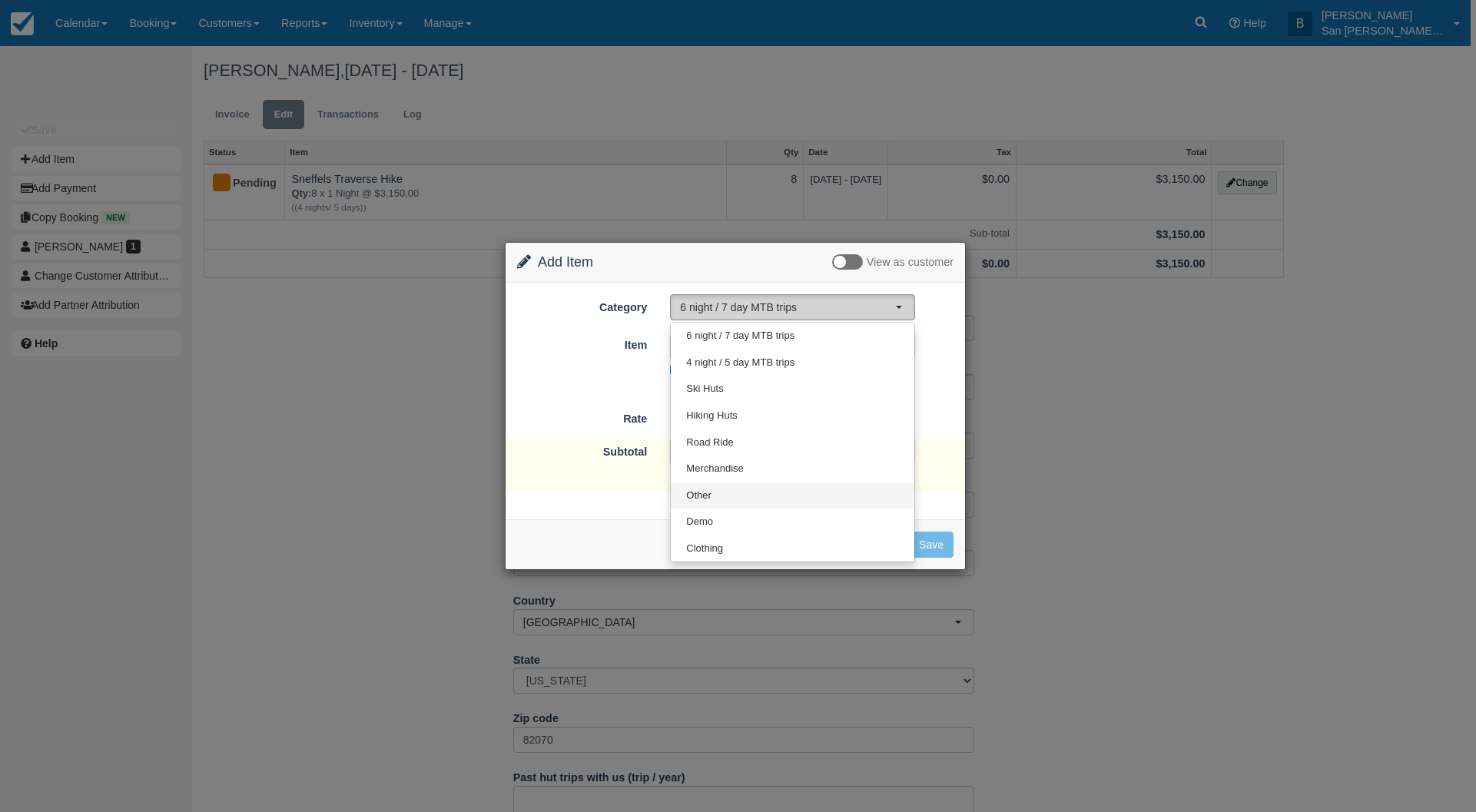
select select "15"
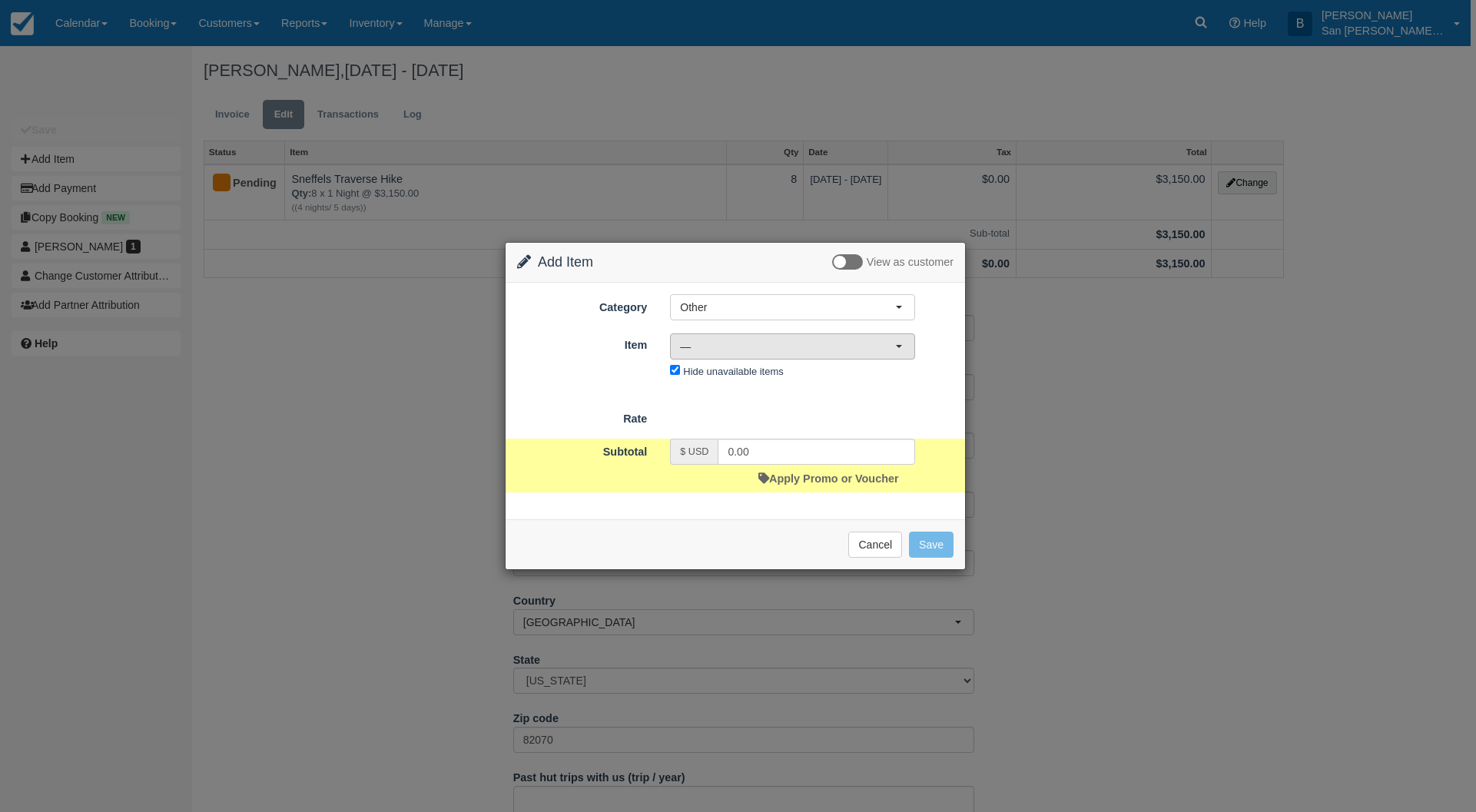
click at [708, 357] on button "—" at bounding box center [792, 346] width 245 height 26
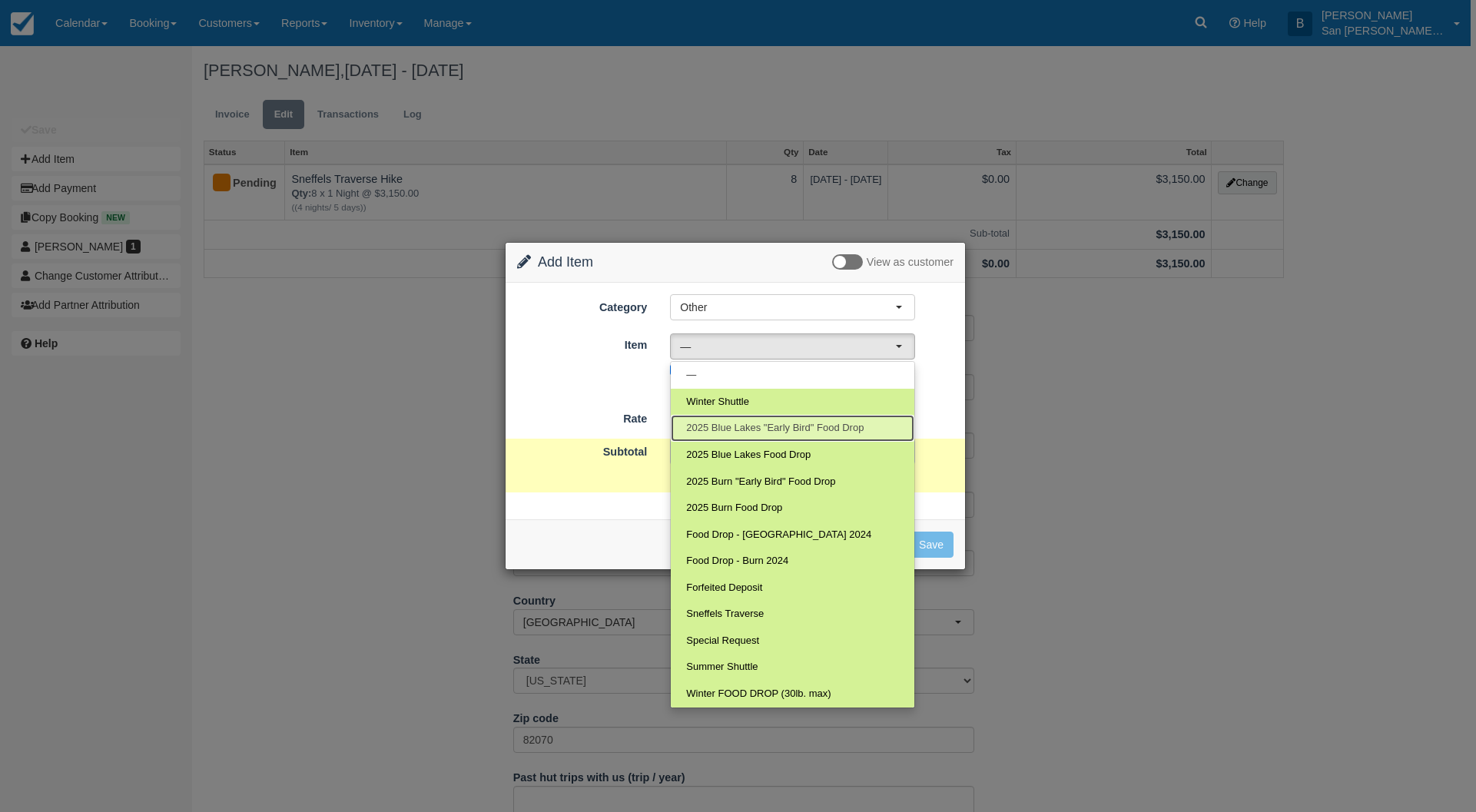
click at [784, 429] on span "2025 Blue Lakes "Early Bird" Food Drop" at bounding box center [774, 428] width 178 height 14
select select "118"
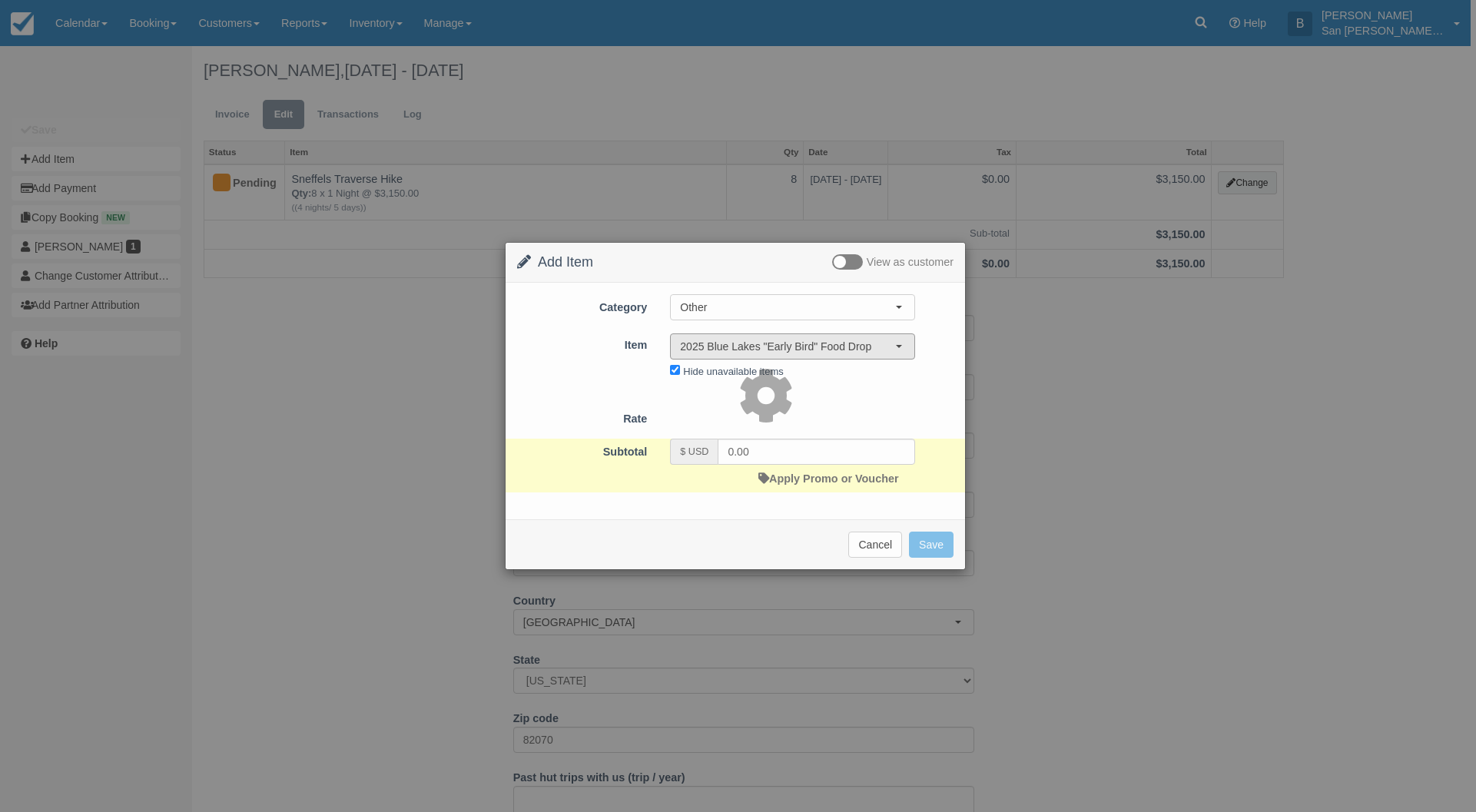
type input "199.00"
select select "07:00"
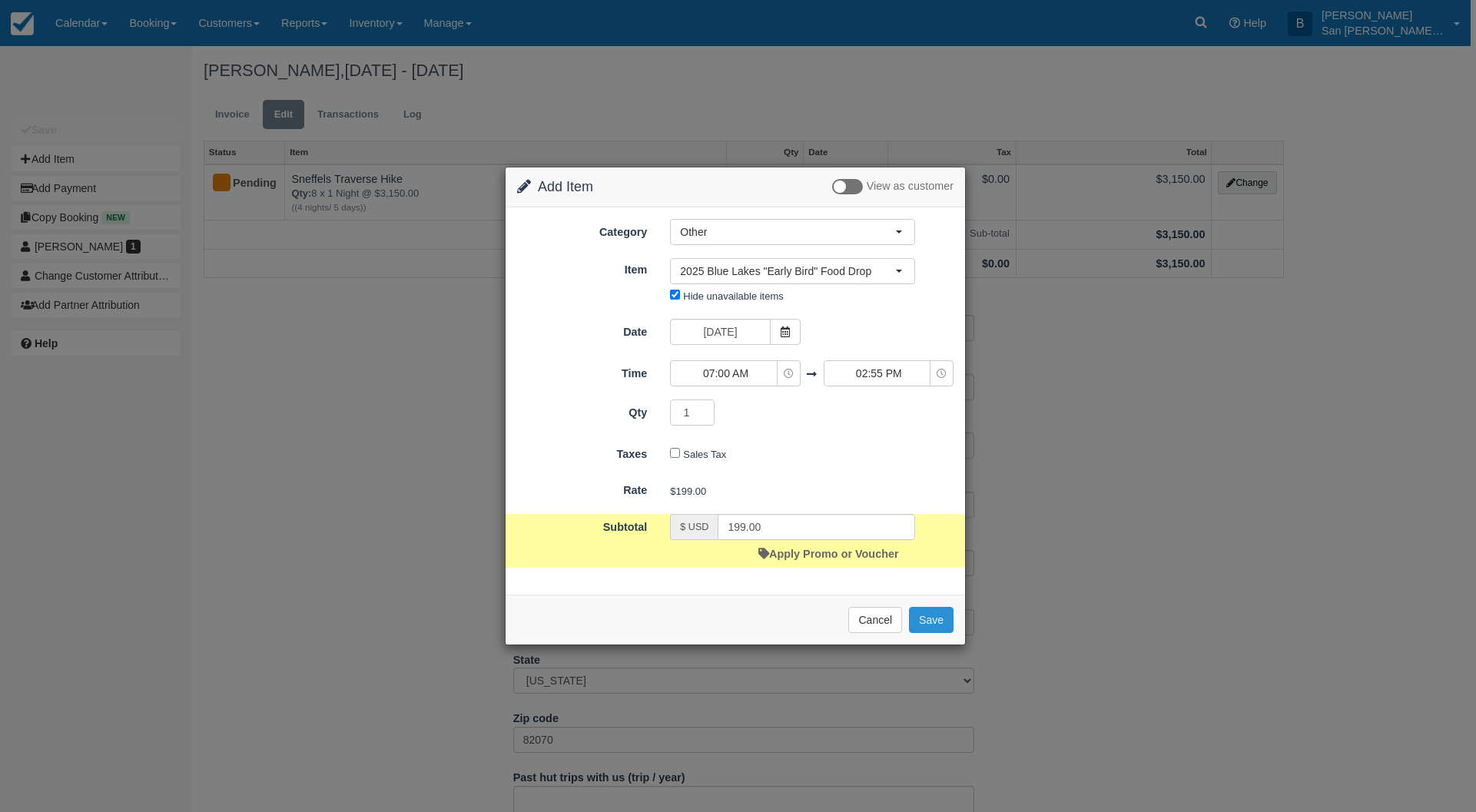
click at [941, 625] on button "Save" at bounding box center [931, 619] width 44 height 26
checkbox input "false"
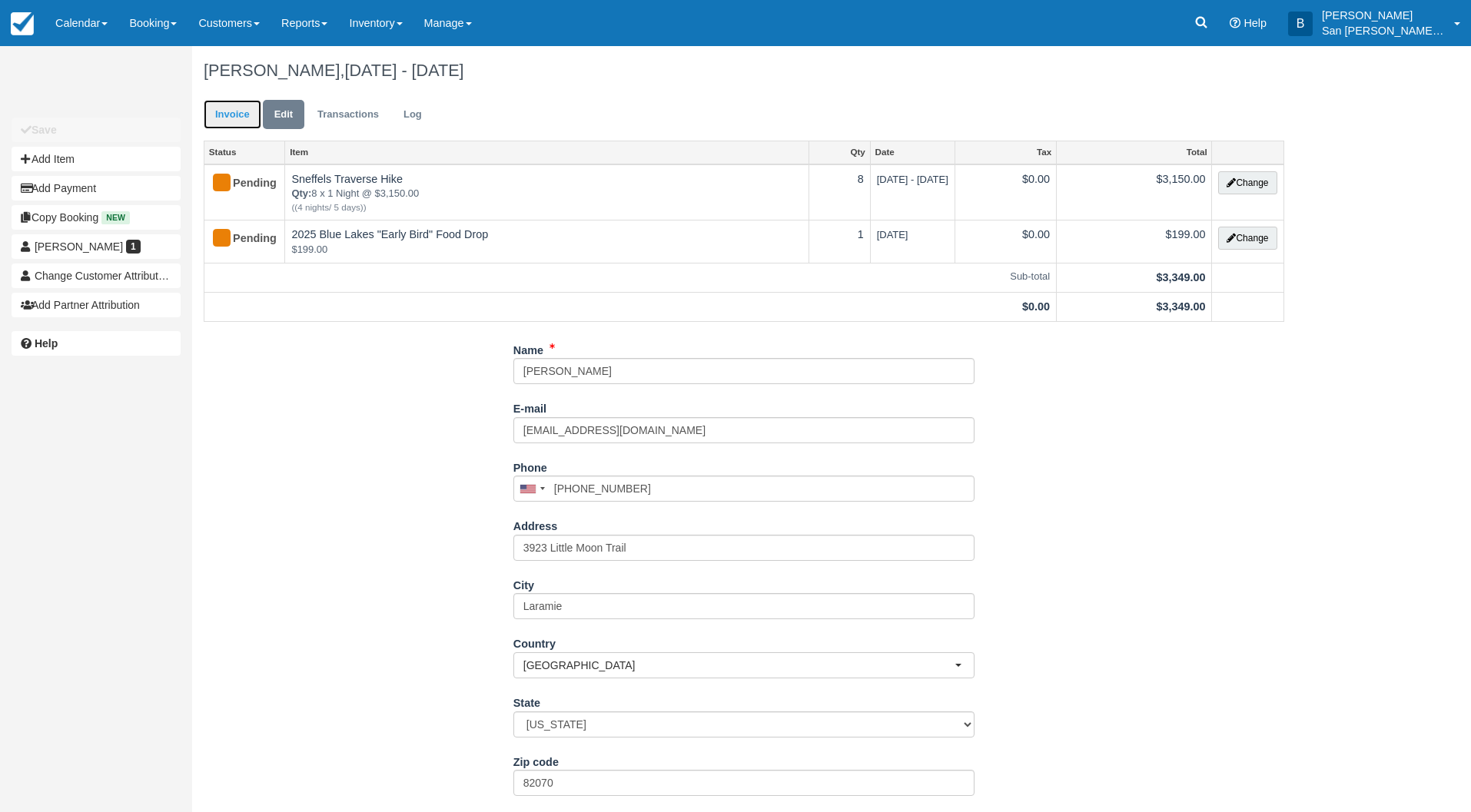
click at [239, 115] on link "Invoice" at bounding box center [233, 115] width 58 height 30
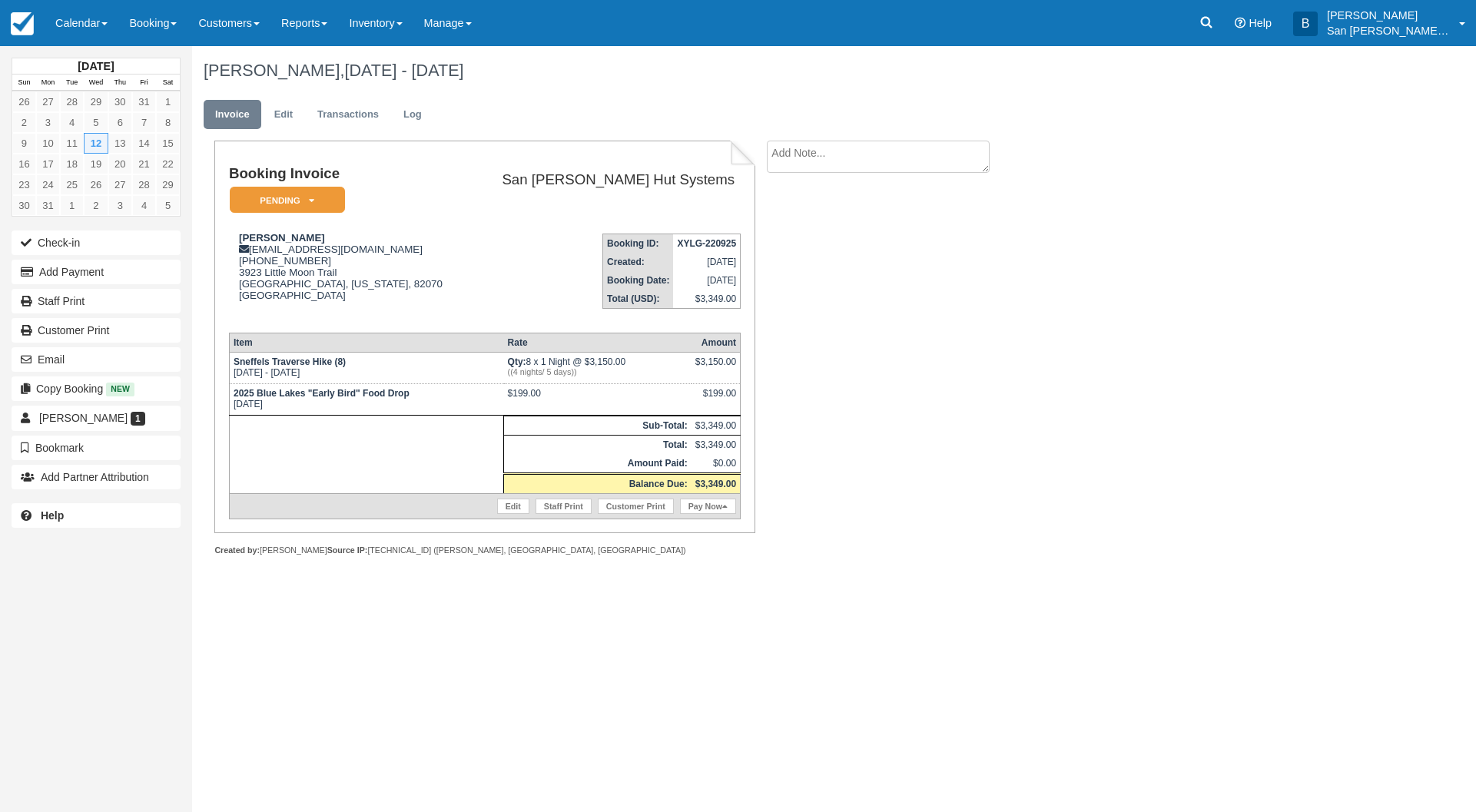
click at [810, 165] on textarea at bounding box center [878, 156] width 223 height 32
click at [851, 155] on textarea "plans to bringing dog" at bounding box center [878, 183] width 223 height 86
type textarea "plans to bring dog"
click at [800, 243] on button "Create" at bounding box center [800, 244] width 69 height 26
click at [72, 277] on button "Add Payment" at bounding box center [96, 272] width 169 height 25
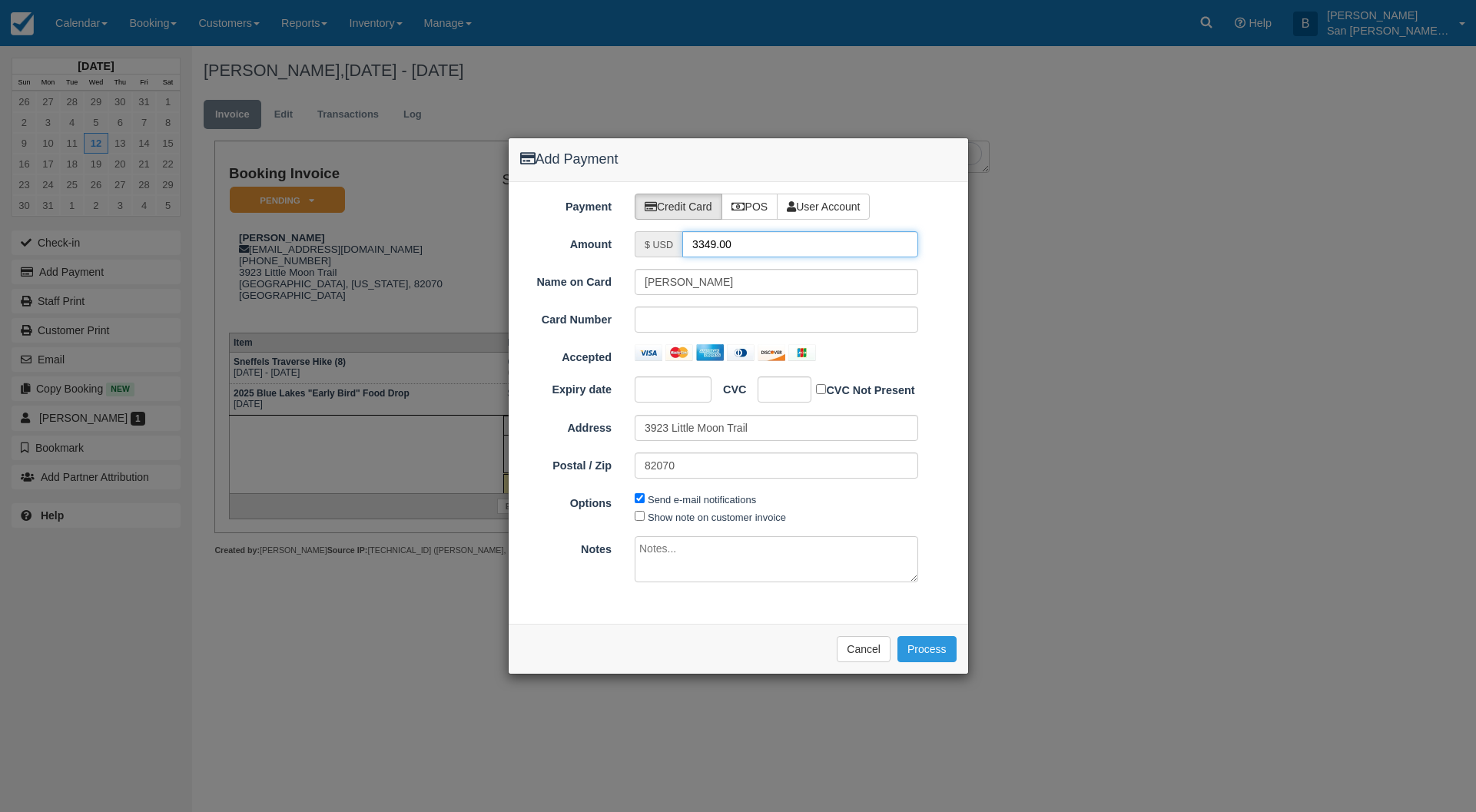
drag, startPoint x: 750, startPoint y: 234, endPoint x: 594, endPoint y: 228, distance: 156.1
click at [594, 228] on div "Payment Credit Card POS User Account Amount $ USD 3349.00 Name on Card Todd Bac…" at bounding box center [738, 403] width 460 height 442
type input "1674.50"
click at [670, 279] on input "[PERSON_NAME]" at bounding box center [777, 281] width 284 height 26
type input "Todd D Bacon"
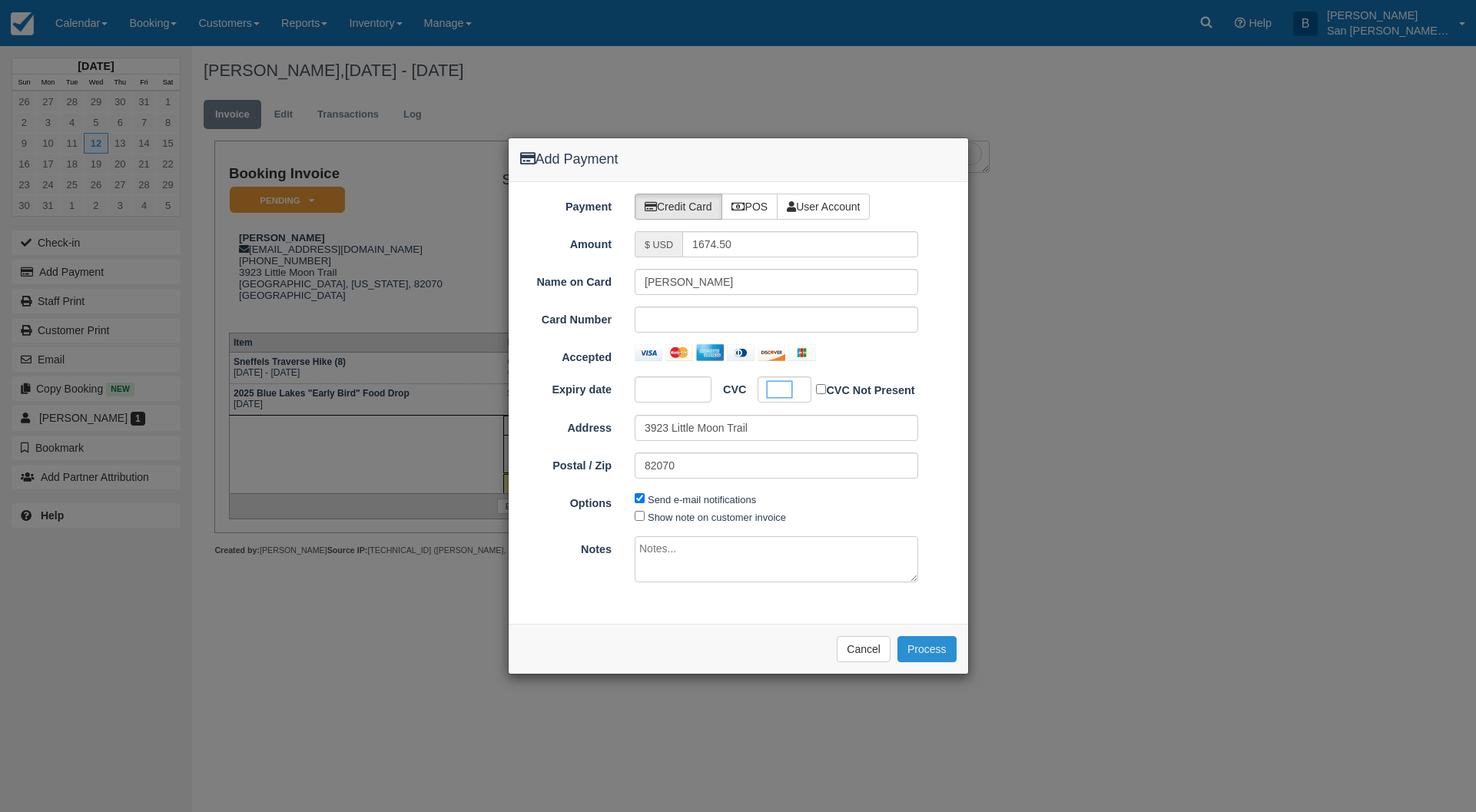
click at [940, 647] on button "Process" at bounding box center [927, 649] width 59 height 26
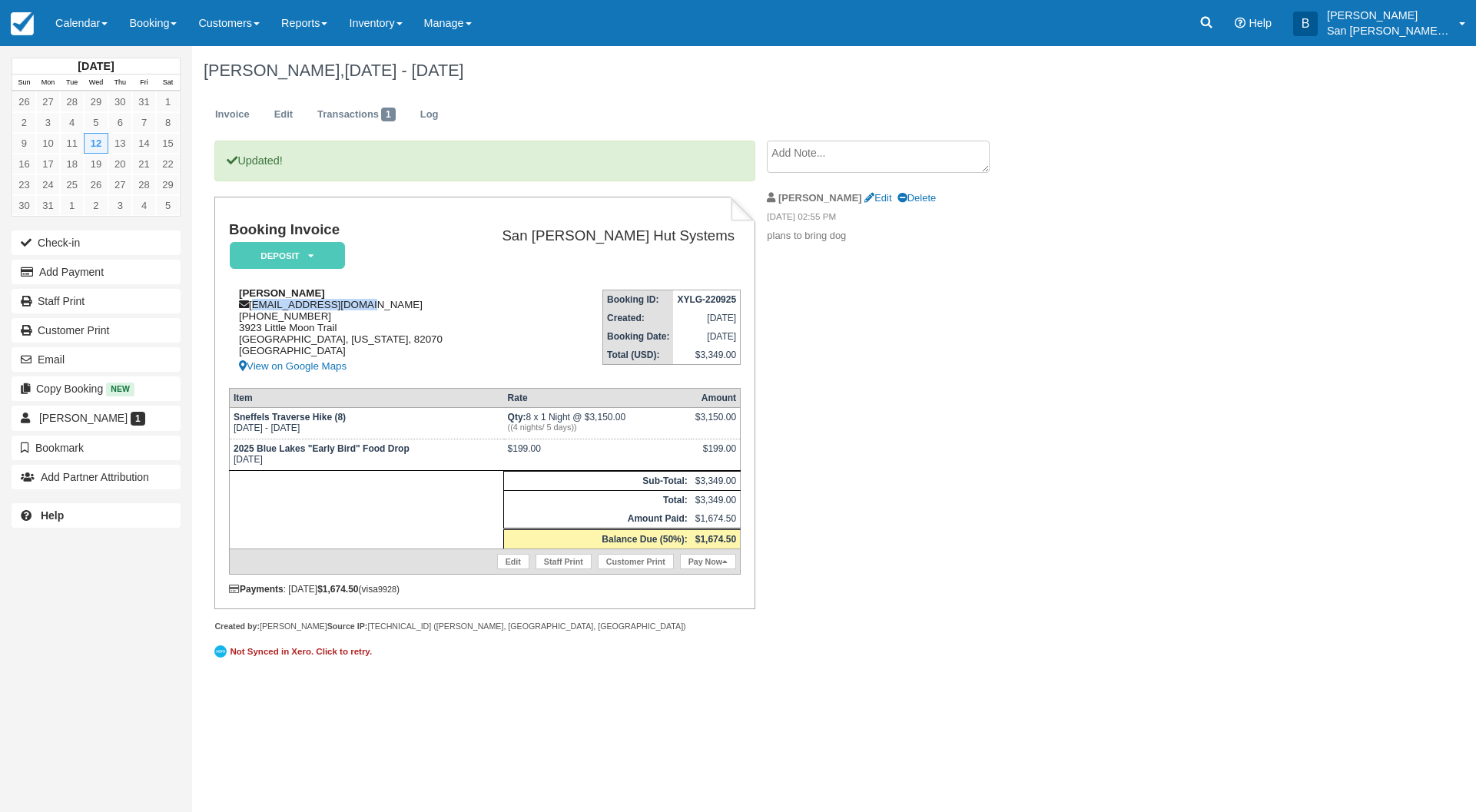
drag, startPoint x: 252, startPoint y: 303, endPoint x: 402, endPoint y: 305, distance: 150.0
click at [402, 305] on div "[PERSON_NAME] [EMAIL_ADDRESS][DOMAIN_NAME] [PHONE_NUMBER] [STREET_ADDRESS][US_S…" at bounding box center [348, 331] width 238 height 88
copy div "[EMAIL_ADDRESS][DOMAIN_NAME]"
click at [103, 301] on link "Staff Print" at bounding box center [96, 301] width 169 height 25
click at [442, 112] on link "Log" at bounding box center [429, 115] width 42 height 30
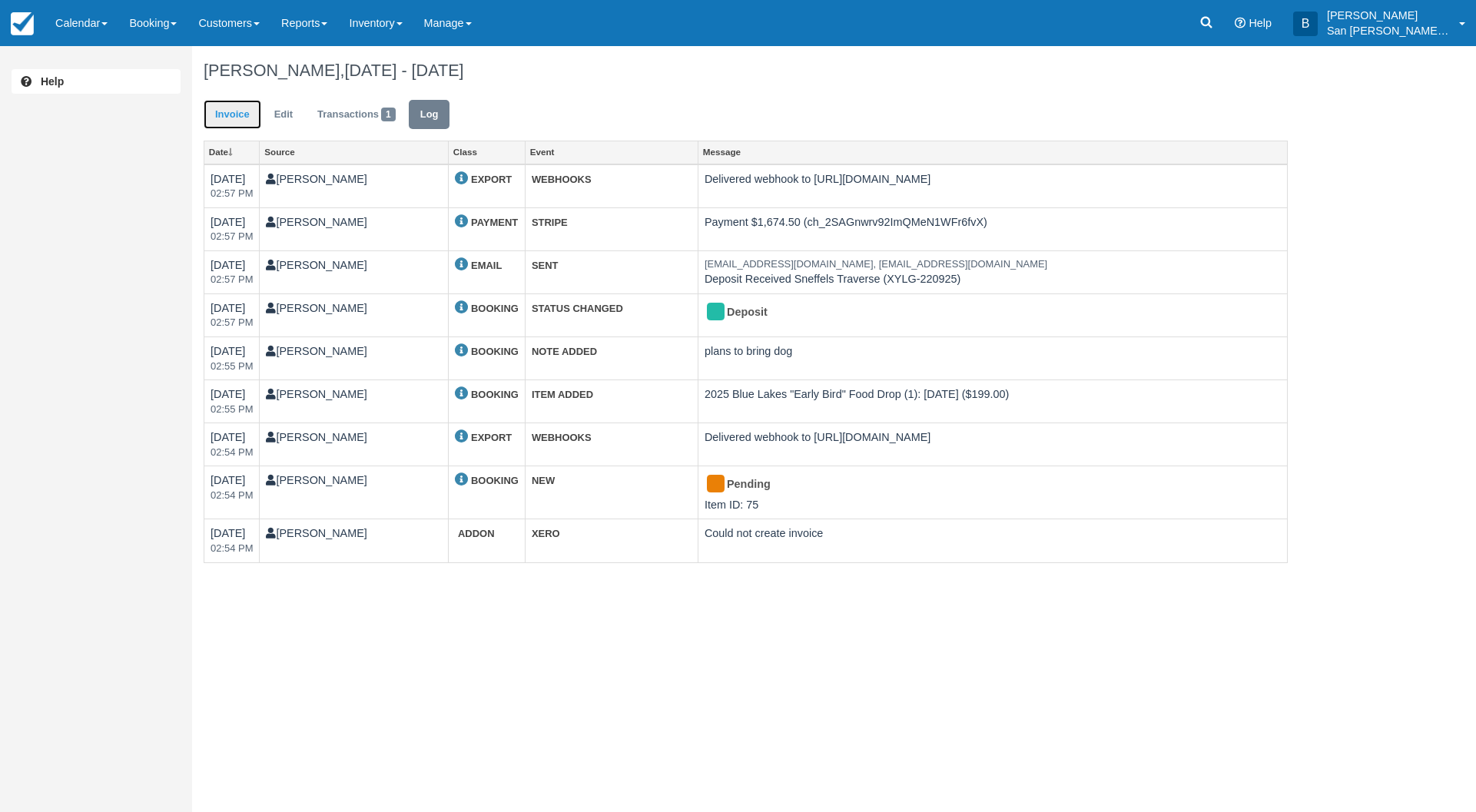
drag, startPoint x: 225, startPoint y: 115, endPoint x: 212, endPoint y: 106, distance: 15.8
click at [225, 116] on link "Invoice" at bounding box center [233, 115] width 58 height 30
